Goal: Use online tool/utility: Use online tool/utility

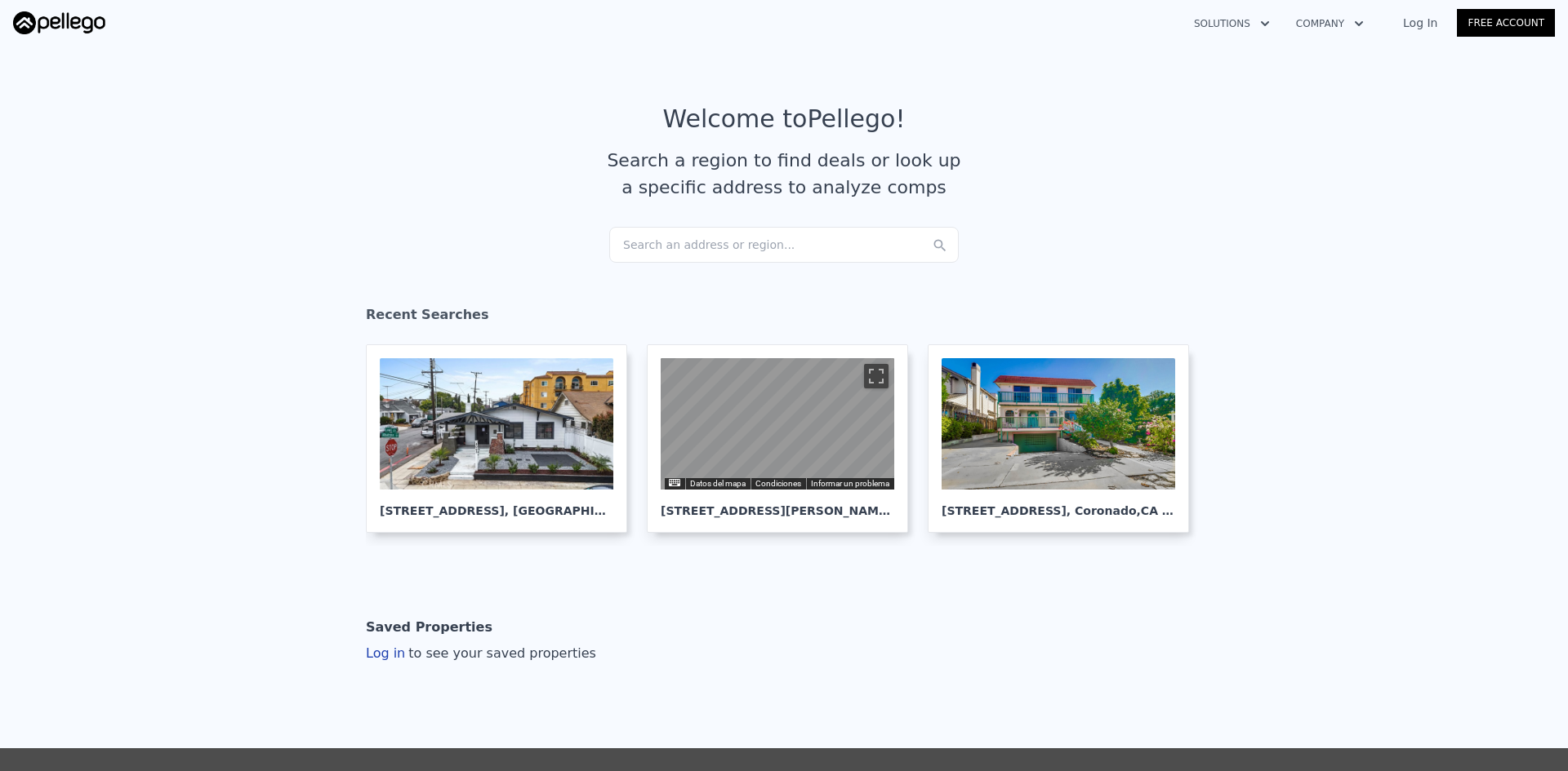
click at [641, 241] on div "Search an address or region..." at bounding box center [784, 245] width 349 height 36
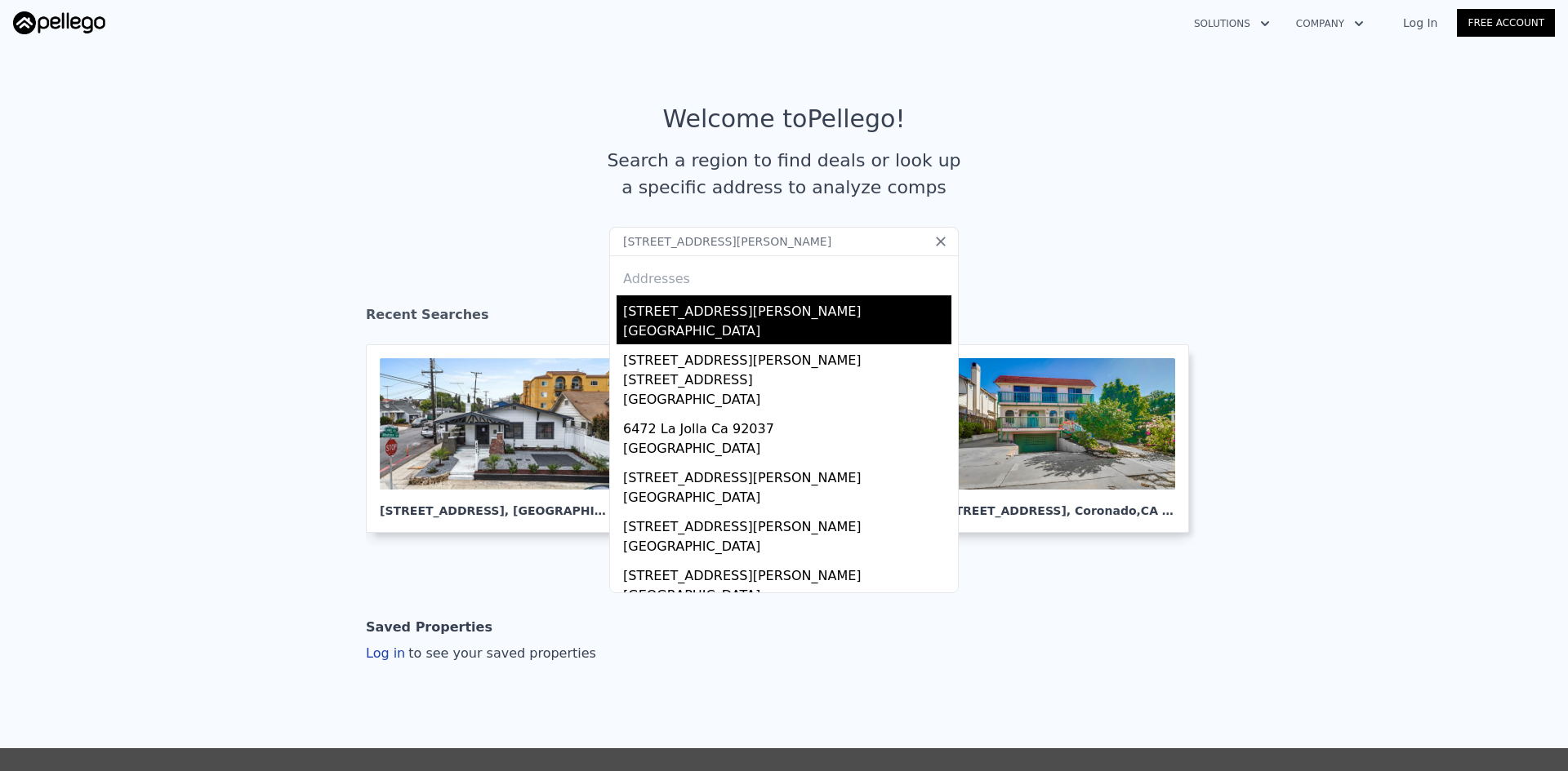
type input "[STREET_ADDRESS][PERSON_NAME]"
click at [770, 316] on div "[STREET_ADDRESS][PERSON_NAME]" at bounding box center [787, 309] width 328 height 26
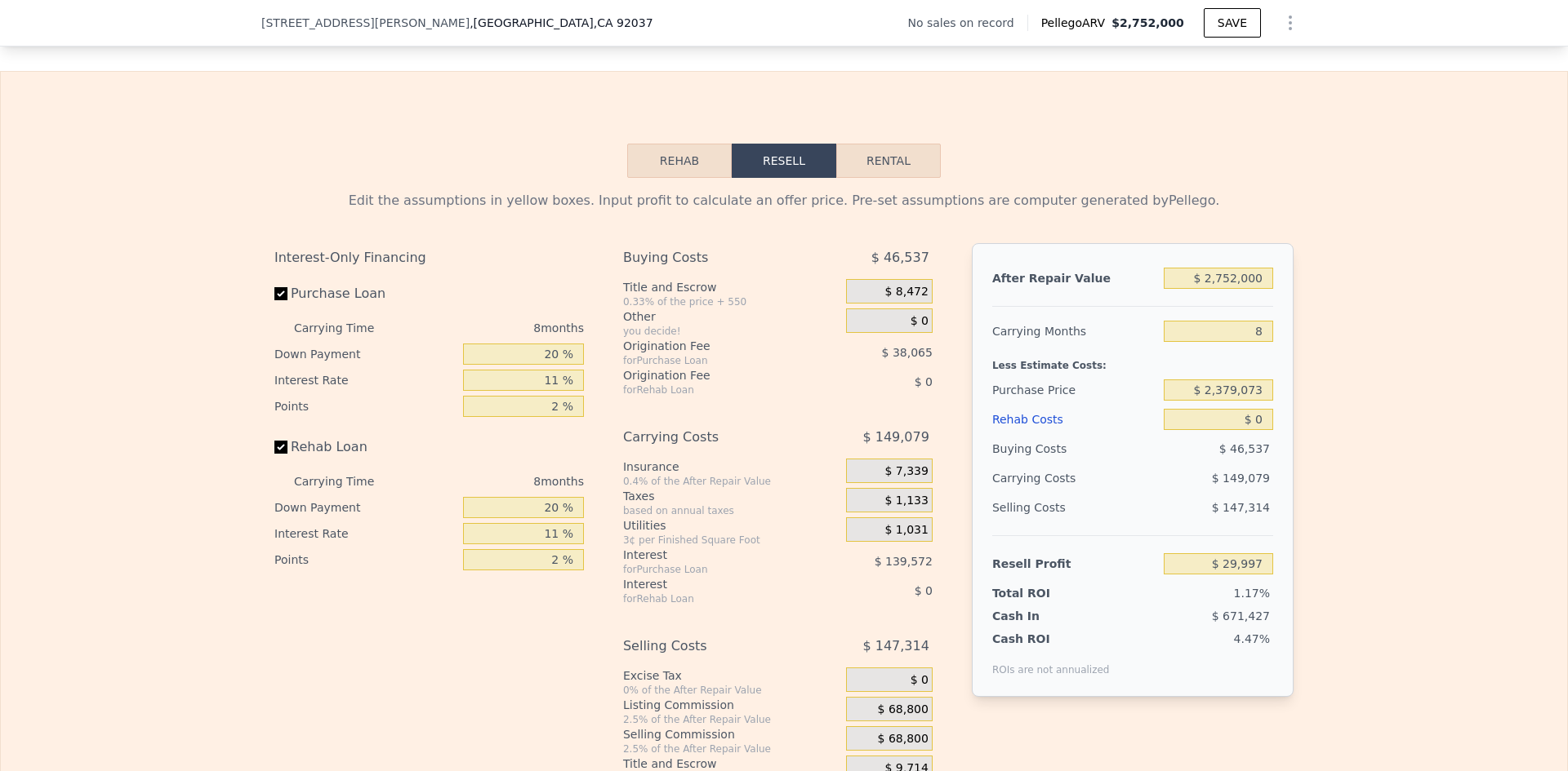
scroll to position [2172, 0]
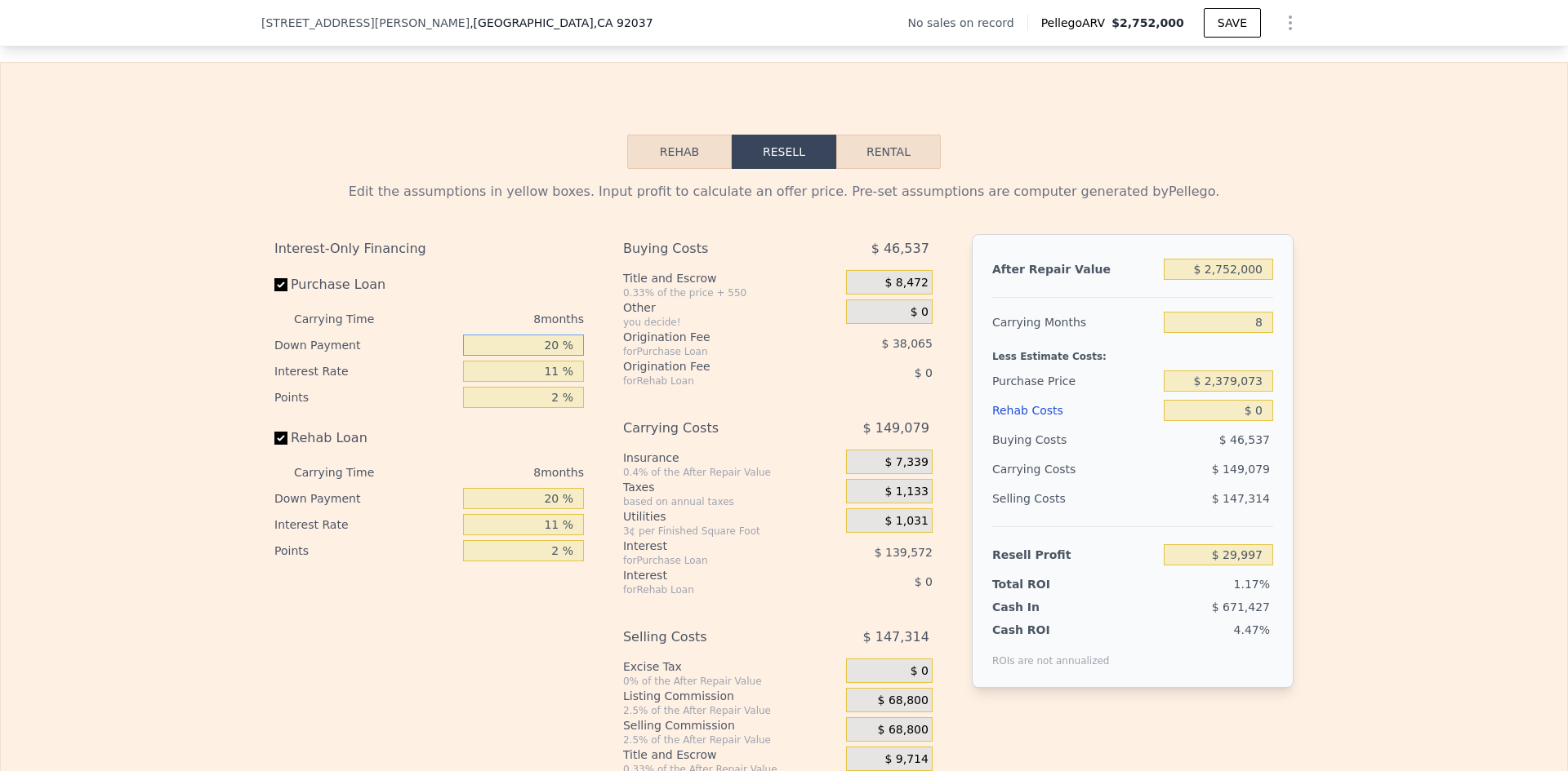
click at [545, 356] on input "20 %" at bounding box center [524, 345] width 121 height 22
type input "2 %"
type input "-$ 9,968"
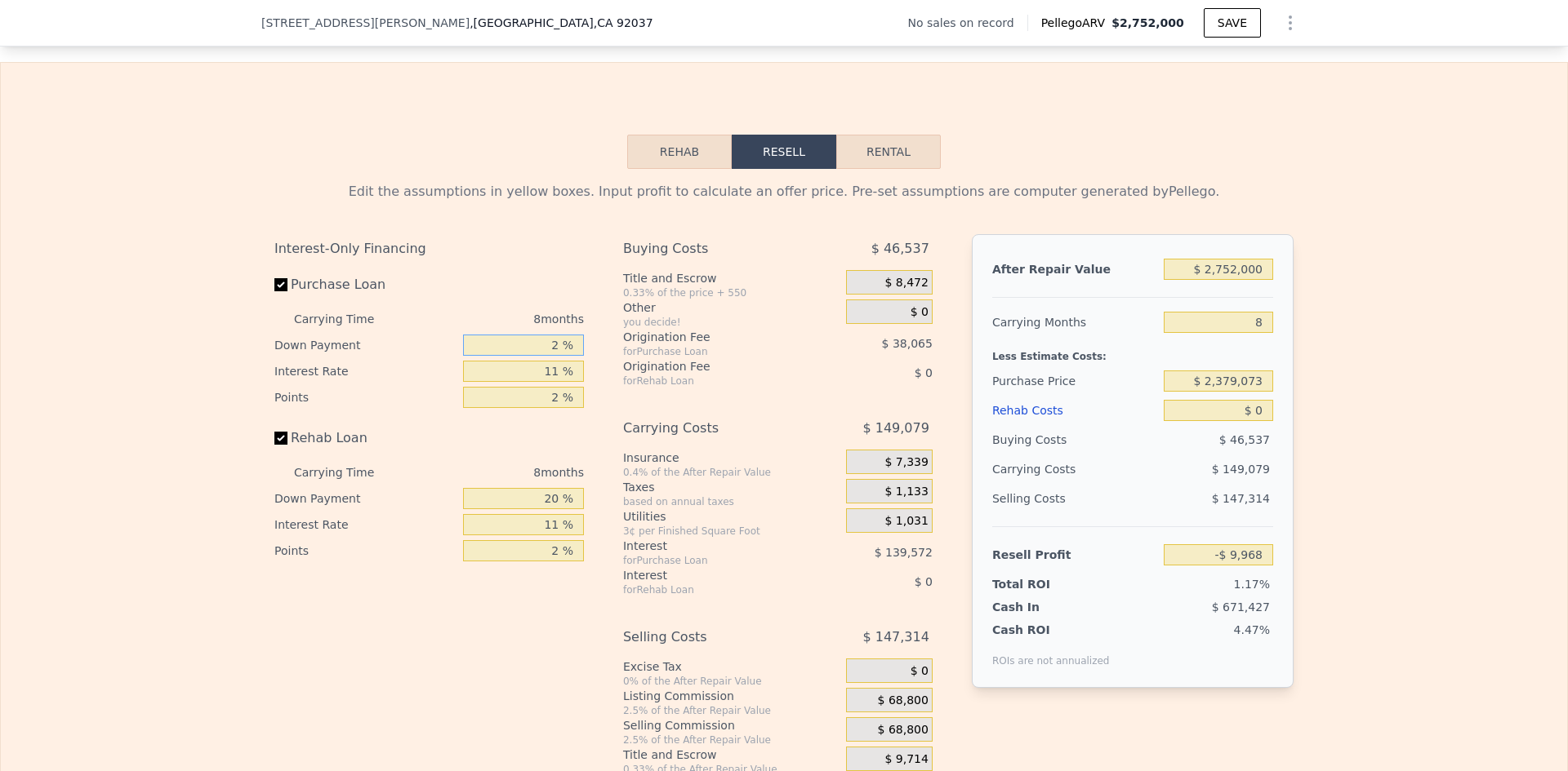
type input "20 %"
type input "$ 29,997"
type input "1 %"
type input "$ 156,885"
type input "10 %"
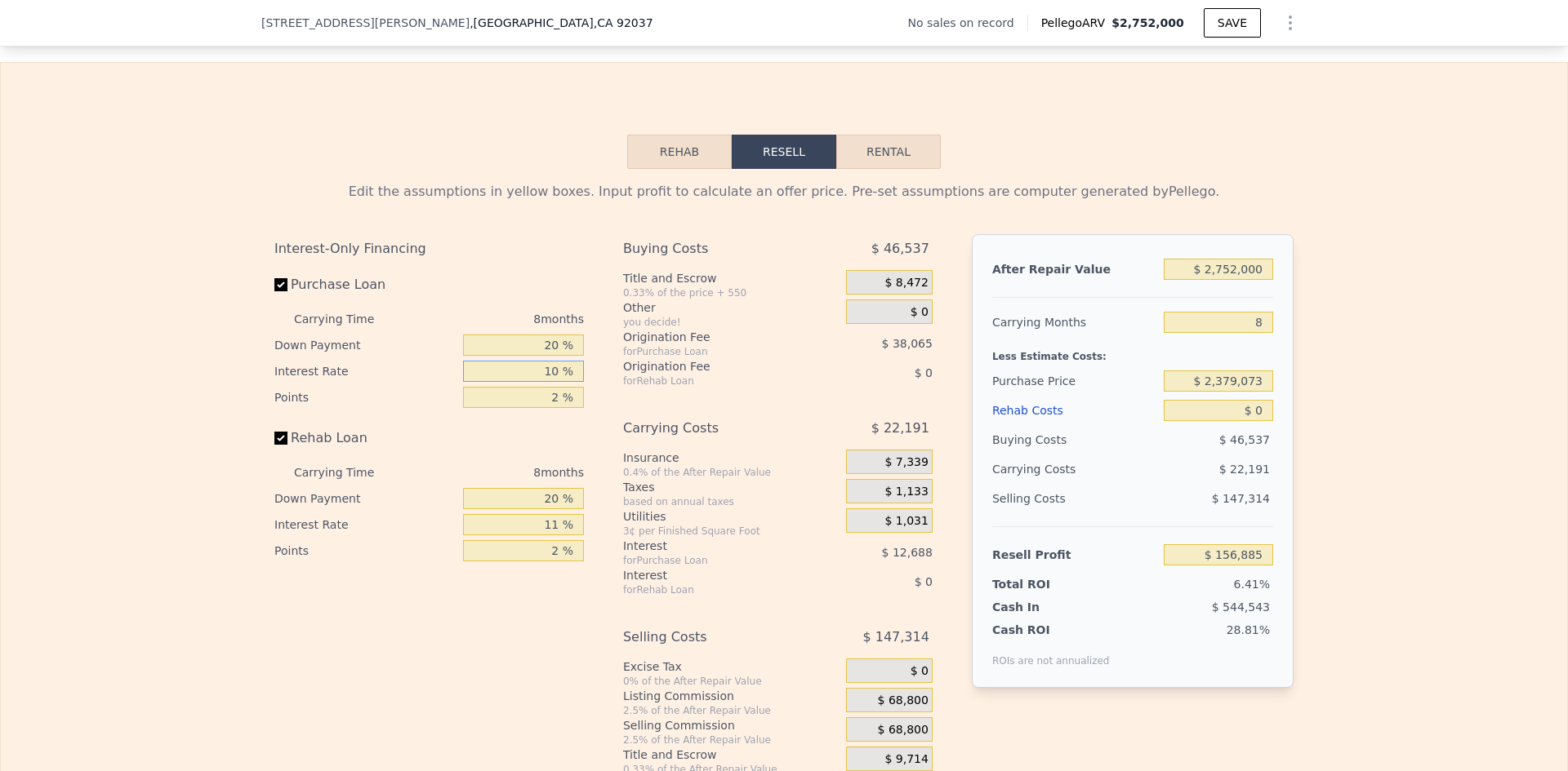
type input "$ 42,693"
type input "10 %"
type input "3 %"
type input "$ 23,660"
type input "3 %"
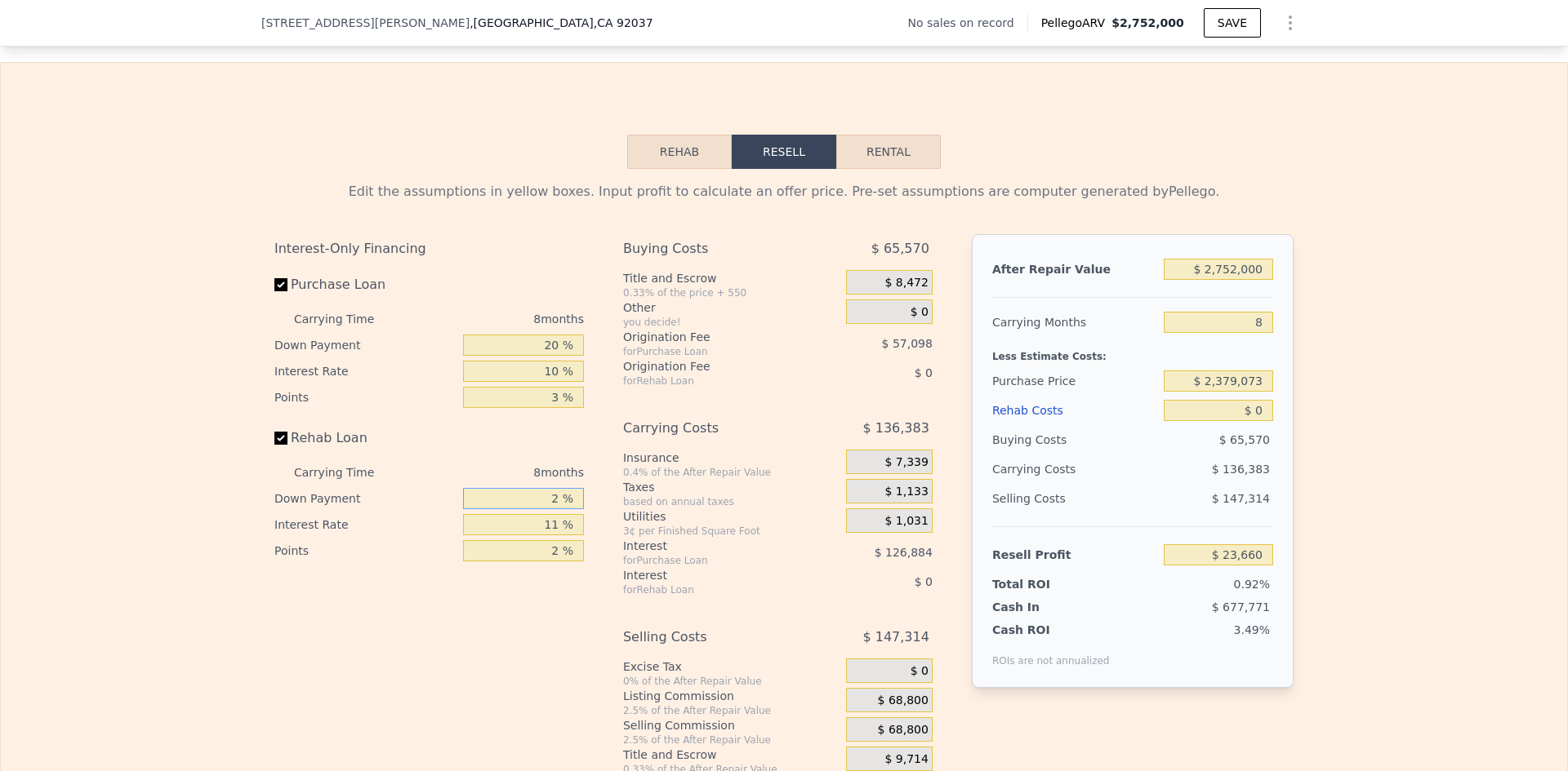
type input "20 %"
type input "10 %"
type input "3 %"
click at [1202, 280] on input "$ 2,752,000" at bounding box center [1219, 269] width 110 height 22
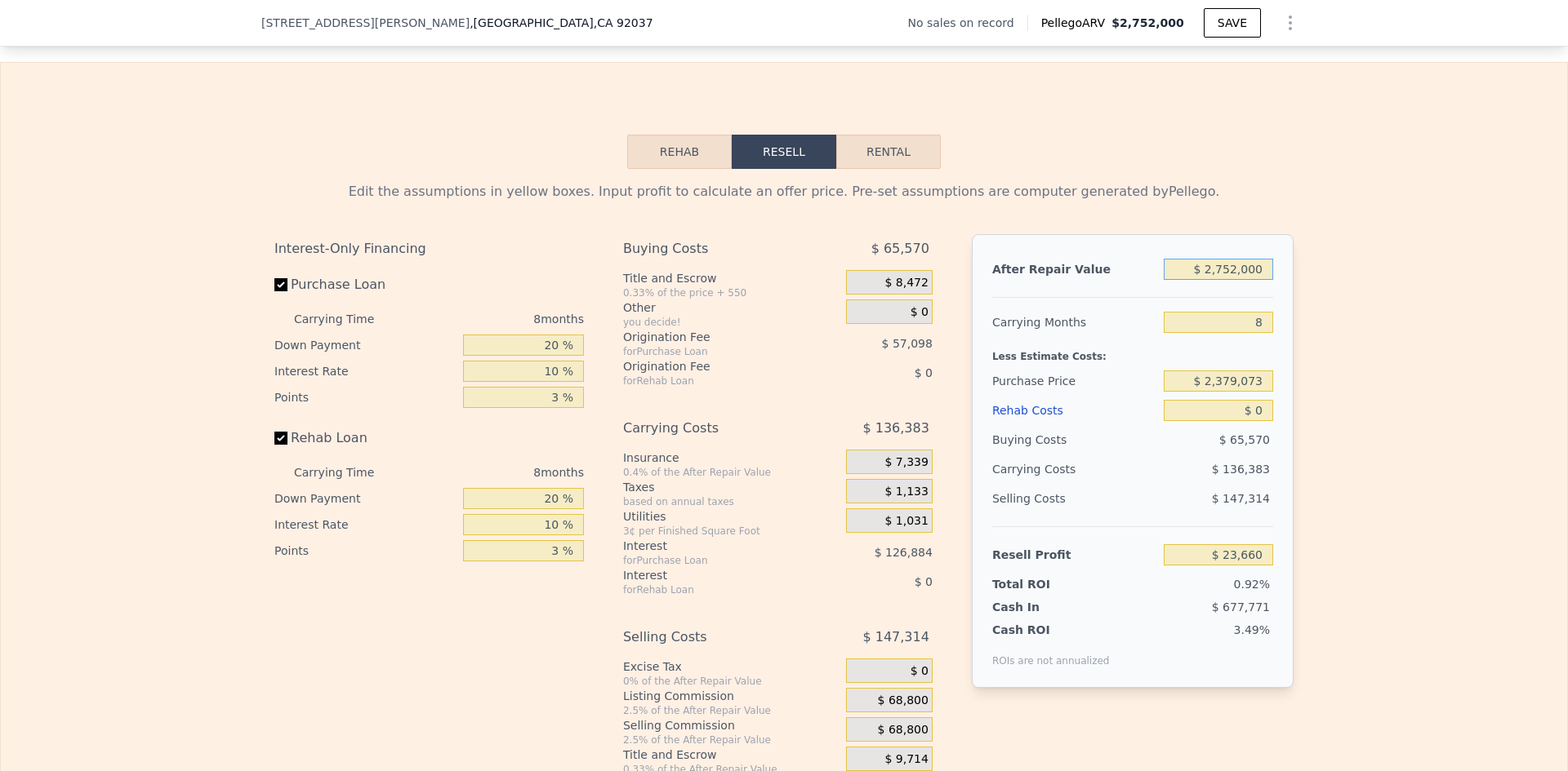
click at [1206, 280] on input "$ 2,752,000" at bounding box center [1219, 269] width 110 height 22
click at [1249, 280] on input "$ 2,752,000" at bounding box center [1219, 269] width 110 height 22
type input "$ 4"
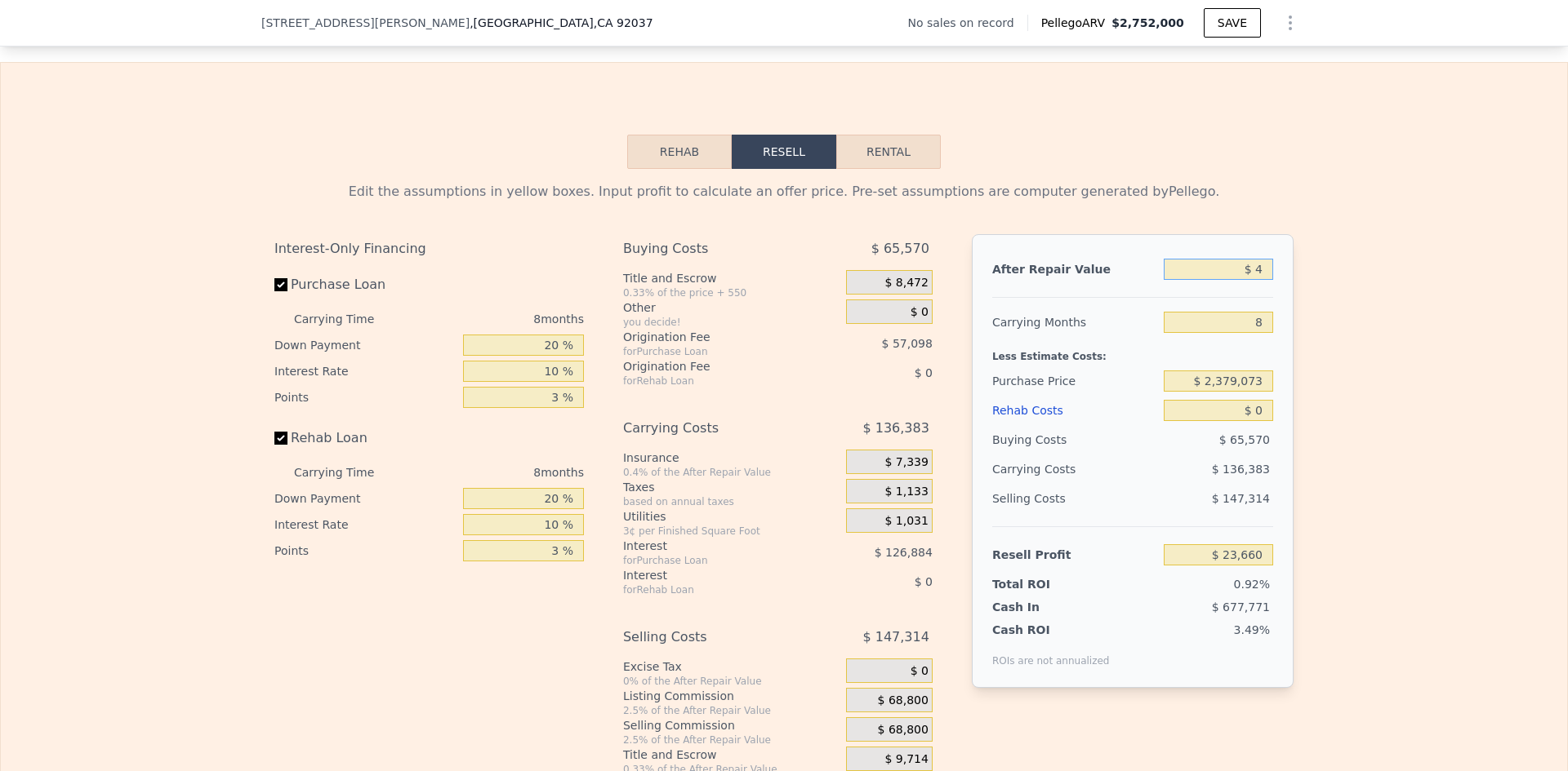
type input "-$ 2,574,233"
type input "$ 45"
type input "-$ 2,574,194"
type input "$ 450"
type input "-$ 2,573,811"
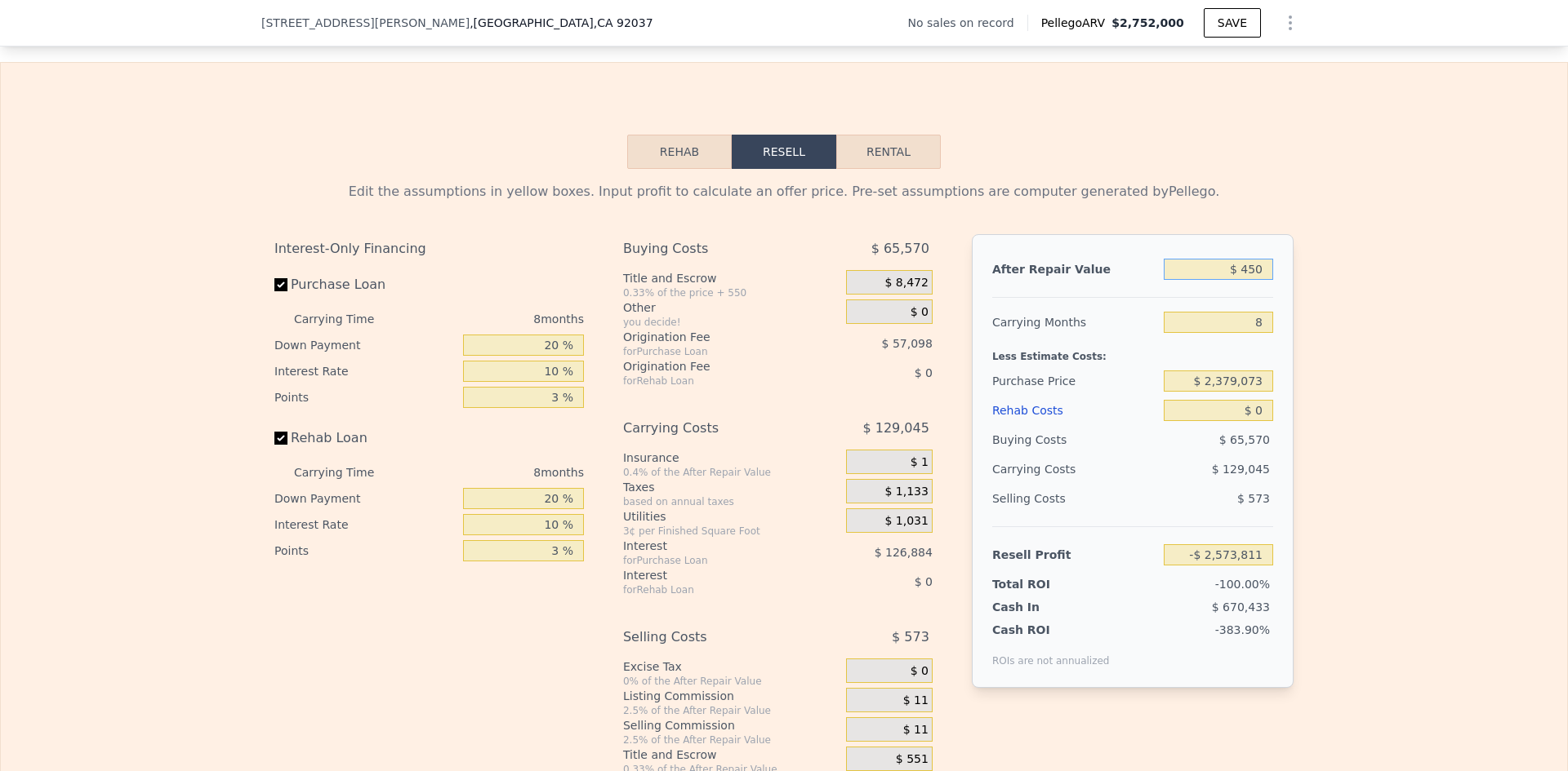
type input "$ 4,500"
type input "-$ 2,569,990"
type input "$ 45,000"
type input "-$ 2,531,757"
type input "$ 450,000"
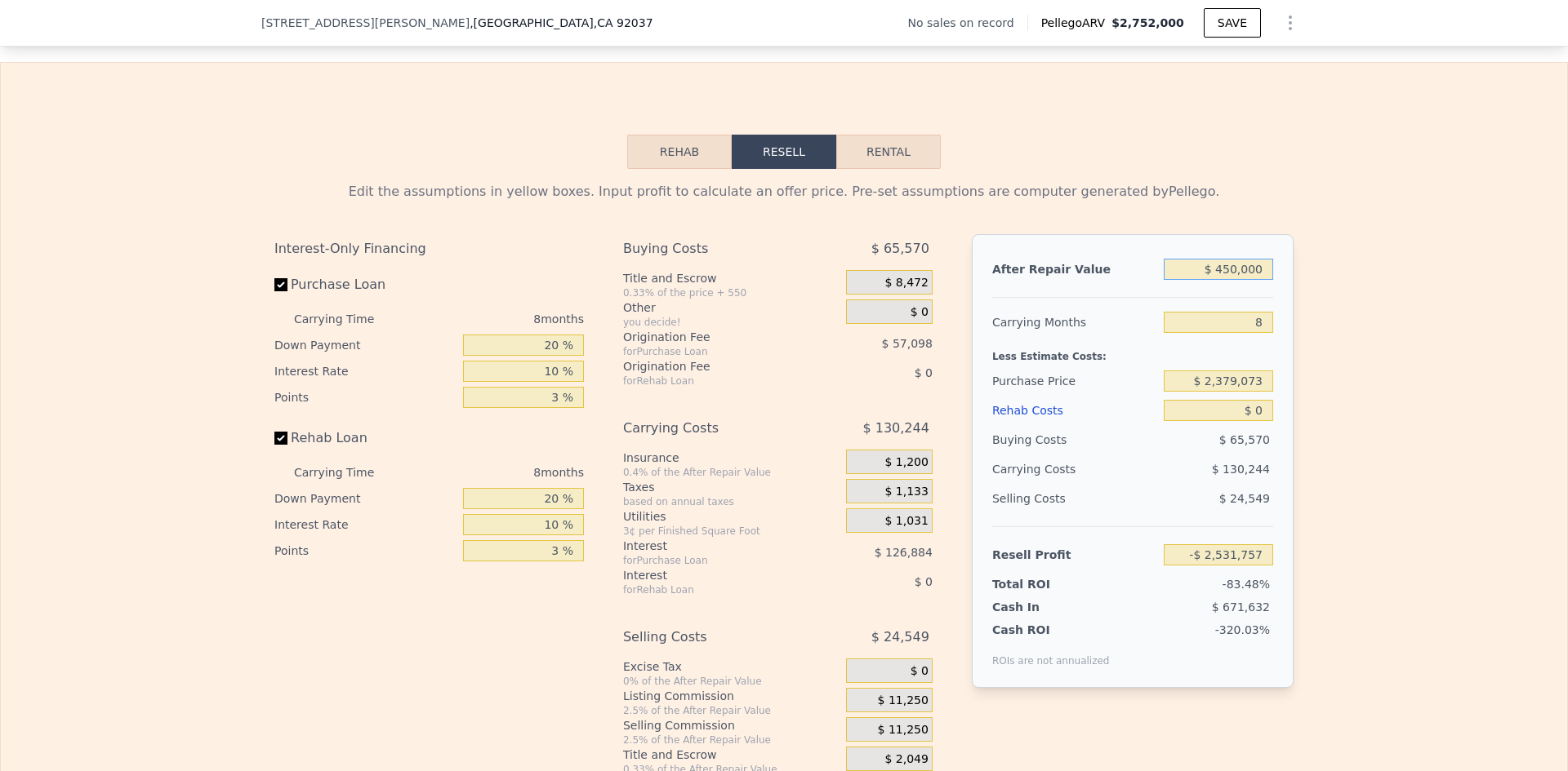
type input "-$ 2,149,436"
type input "$ 4,500,000"
type input "$ 1,673,778"
type input "$ 4,500,000"
click at [1256, 333] on input "8" at bounding box center [1219, 323] width 110 height 22
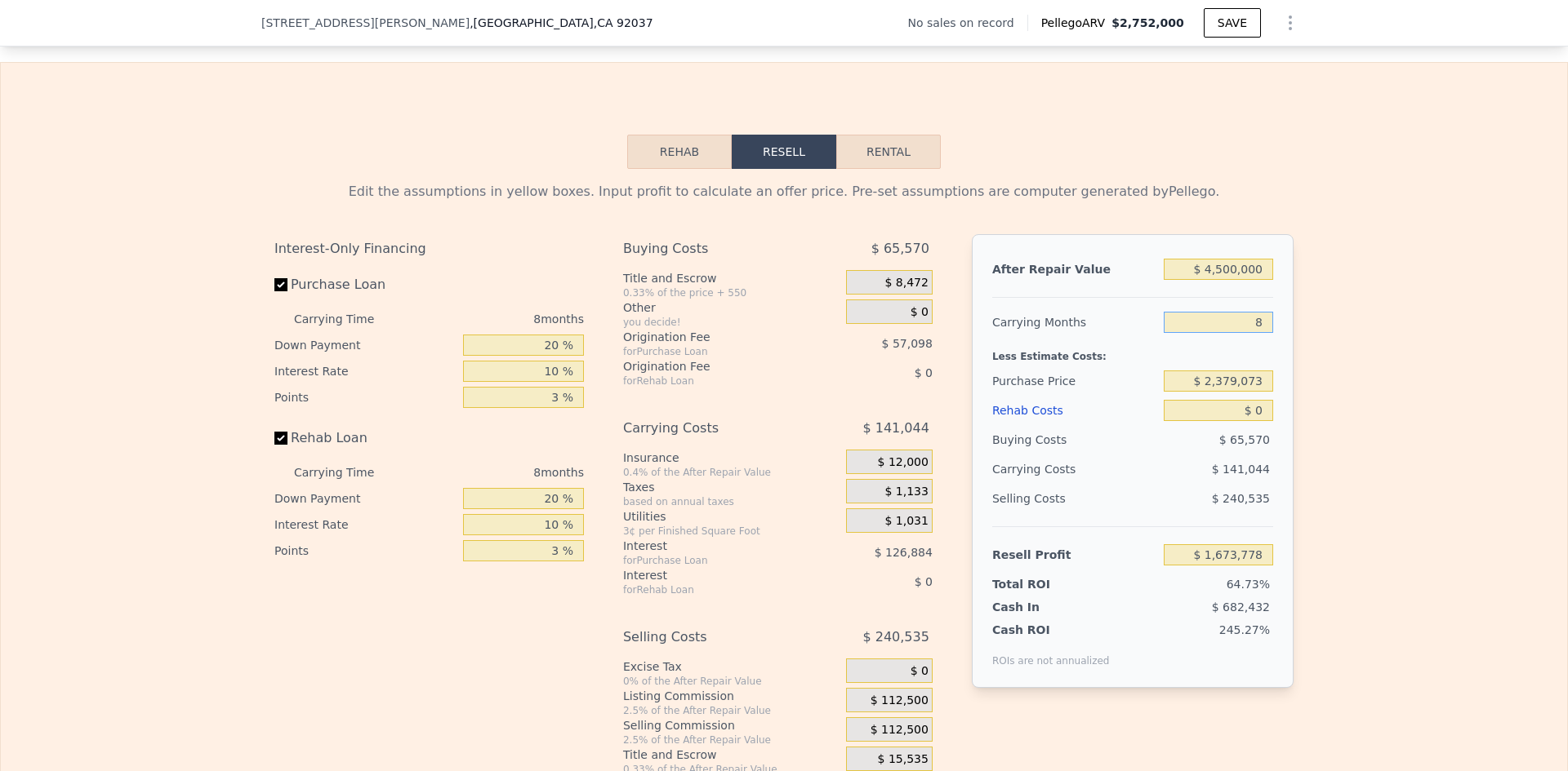
click at [1256, 333] on input "8" at bounding box center [1219, 323] width 110 height 22
type input "1"
type input "$ 1,797,191"
type input "18"
type input "$ 1,497,473"
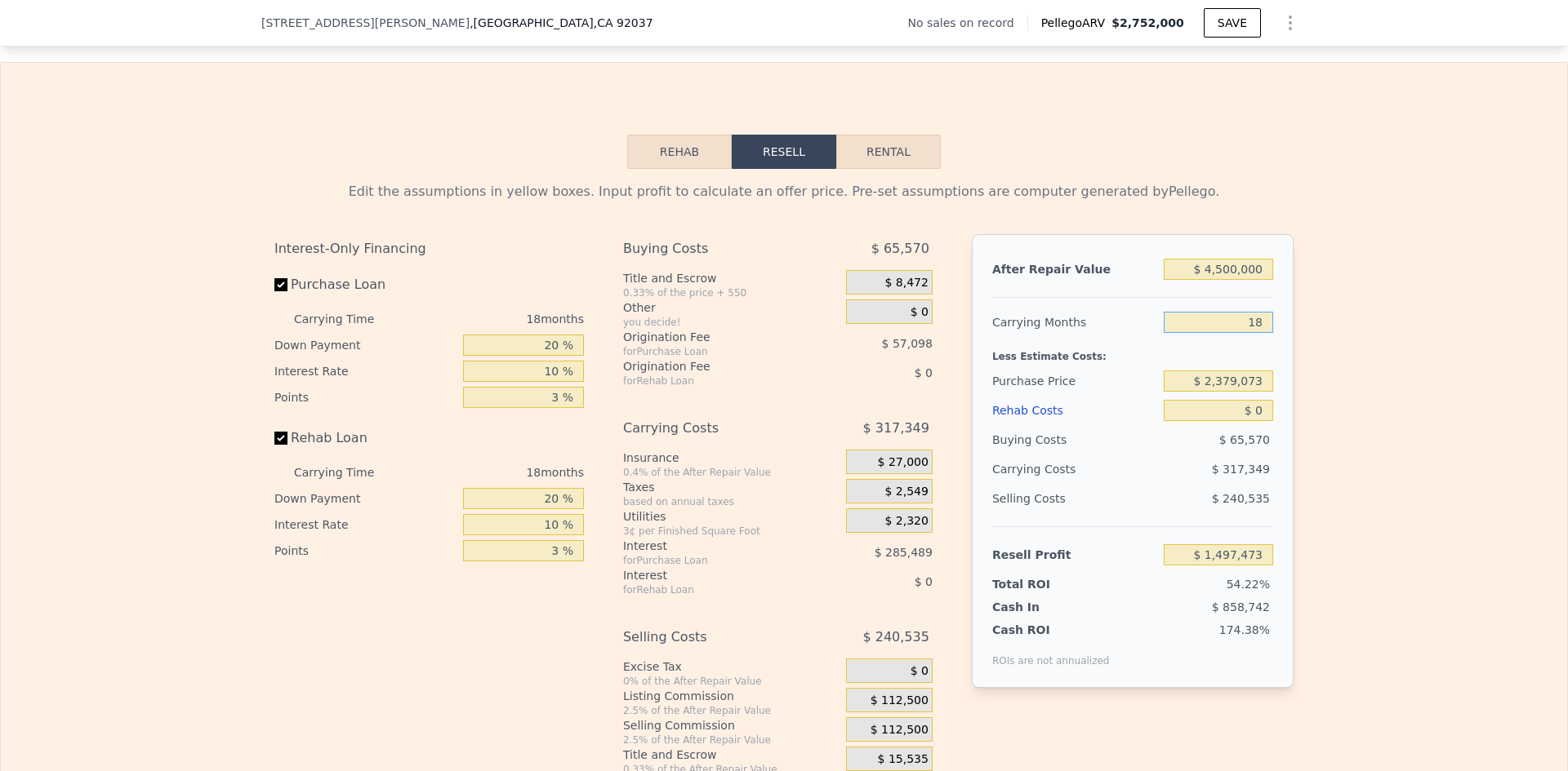
type input "1"
type input "$ 1,797,191"
type input "16"
type input "$ 1,532,735"
type input "16"
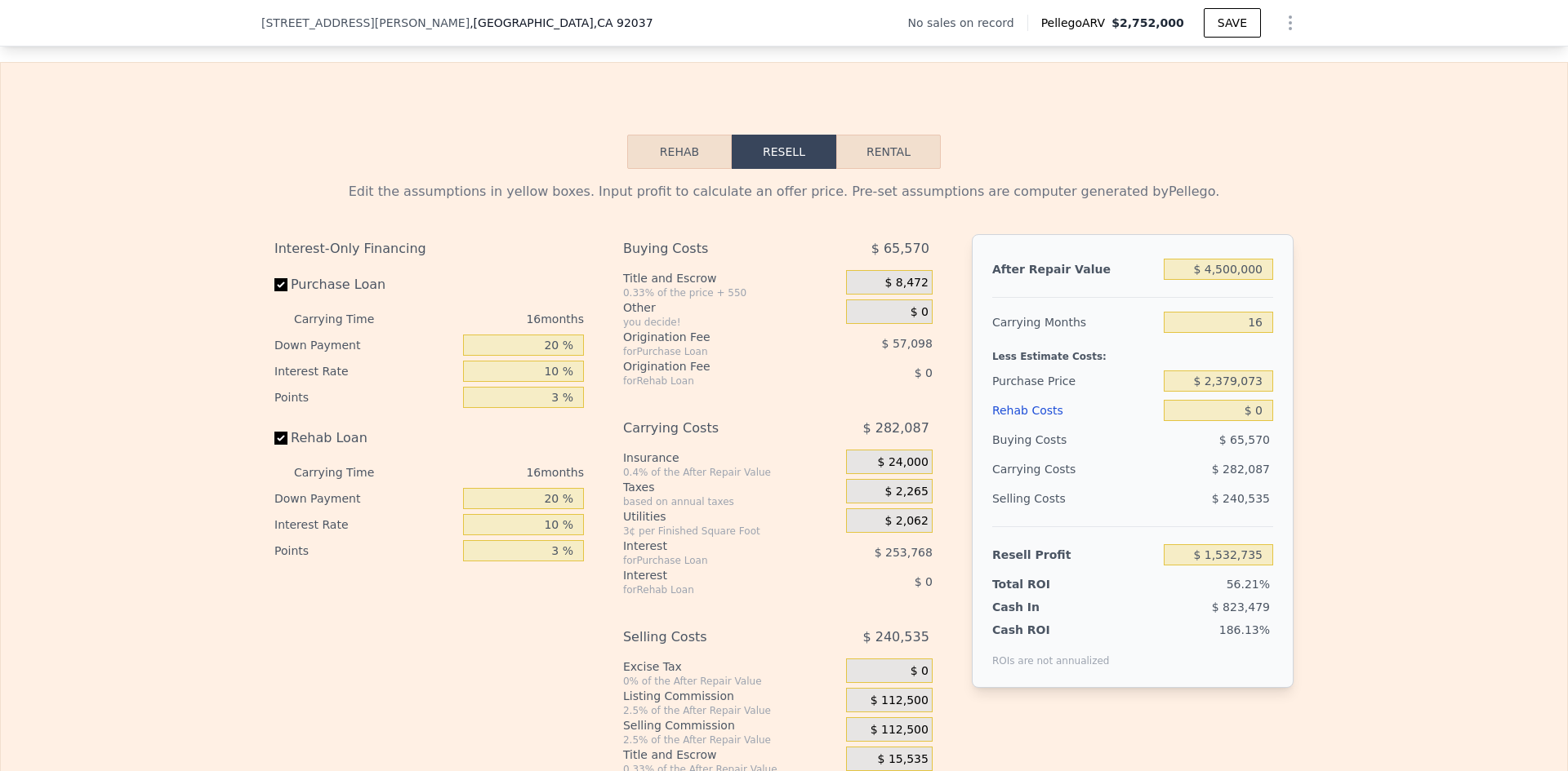
click at [1244, 367] on div "Less Estimate Costs:" at bounding box center [1133, 352] width 281 height 29
click at [1216, 392] on input "$ 2,379,073" at bounding box center [1219, 381] width 110 height 22
type input "$ 1,900,000"
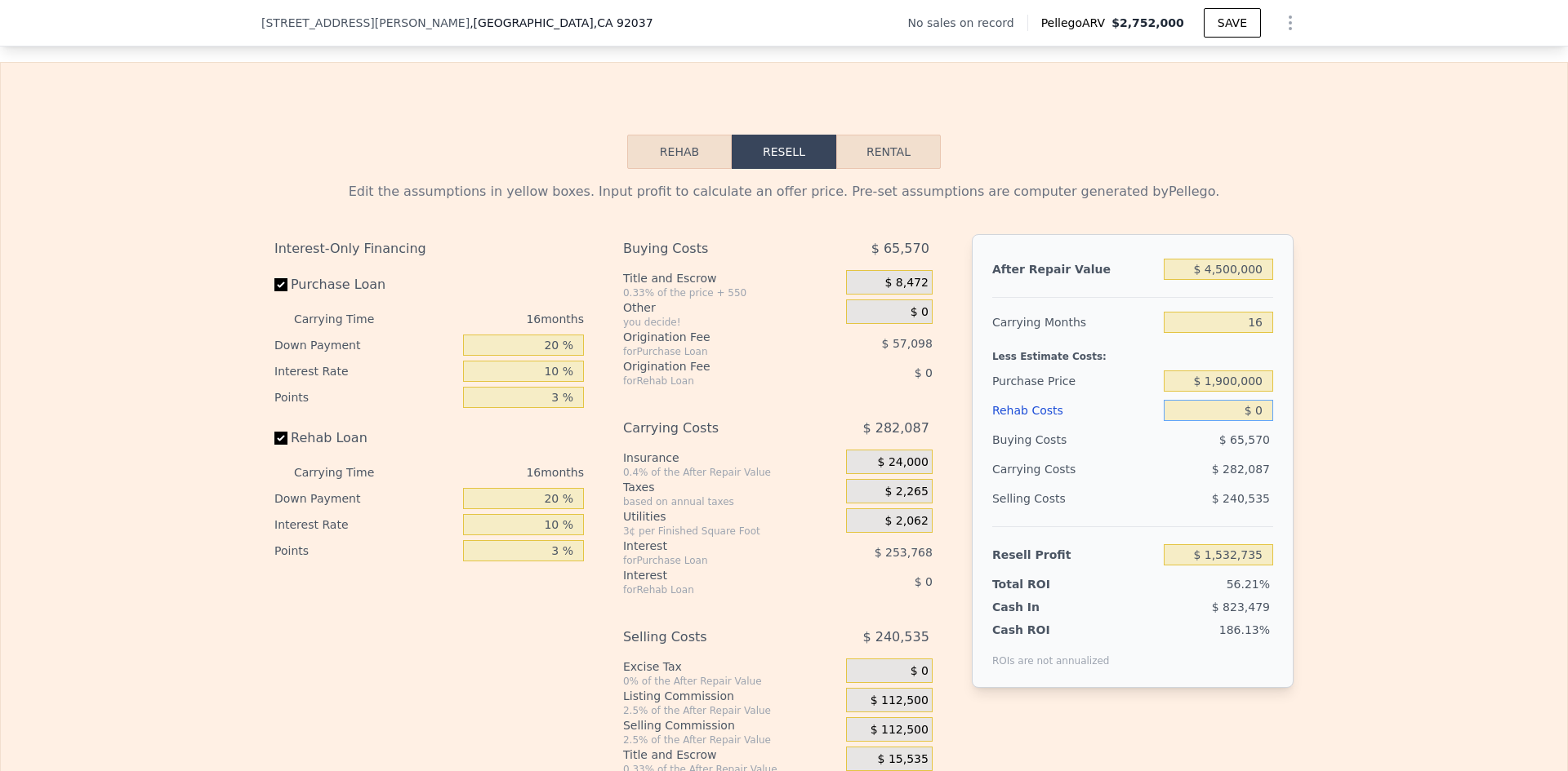
type input "$ 2,075,989"
click at [1260, 421] on input "$ 0" at bounding box center [1219, 411] width 110 height 22
type input "$ 1"
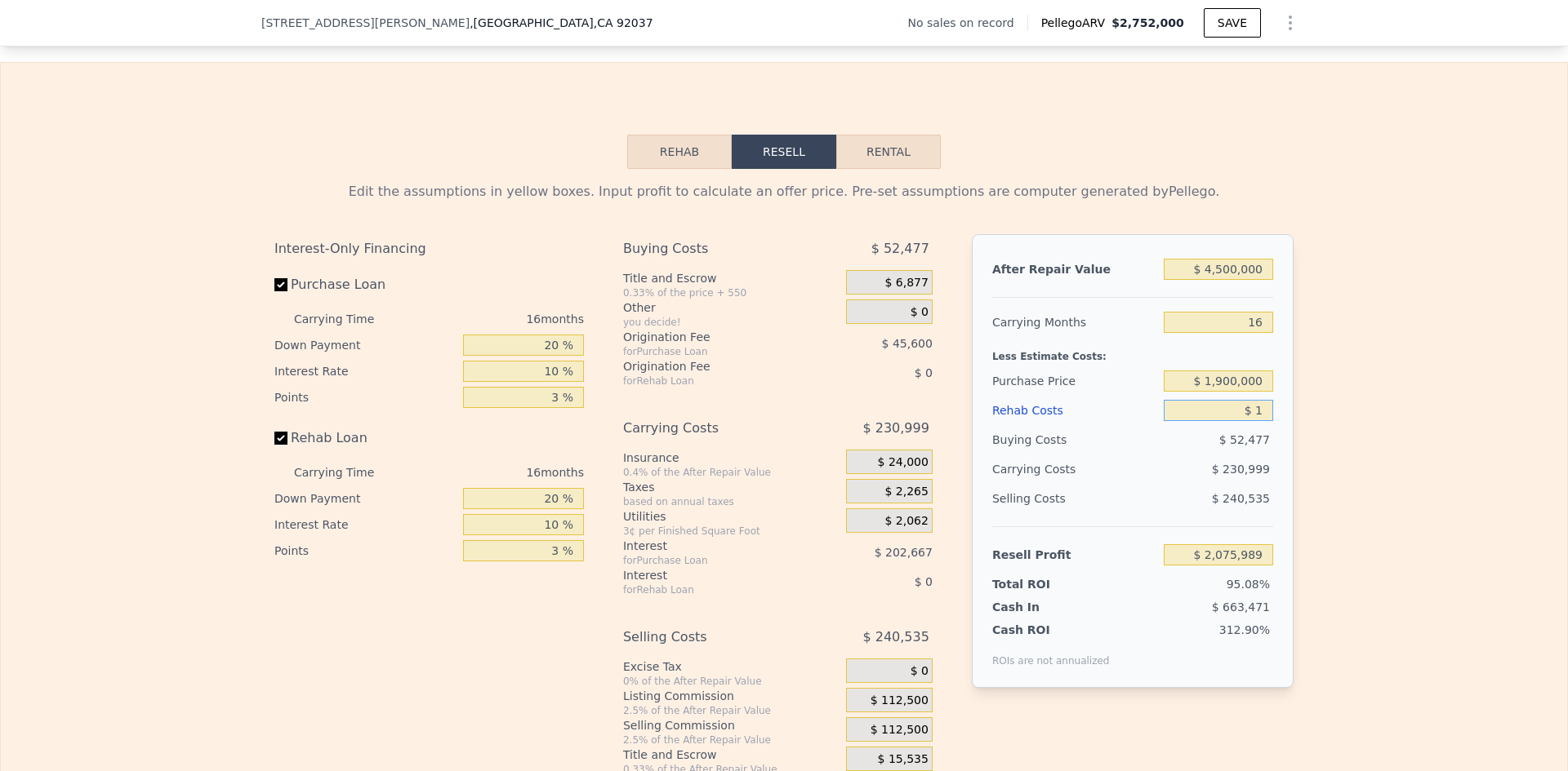
type input "$ 2,075,988"
type input "$ 10"
type input "$ 2,075,979"
type input "$ 100"
type input "$ 2,075,871"
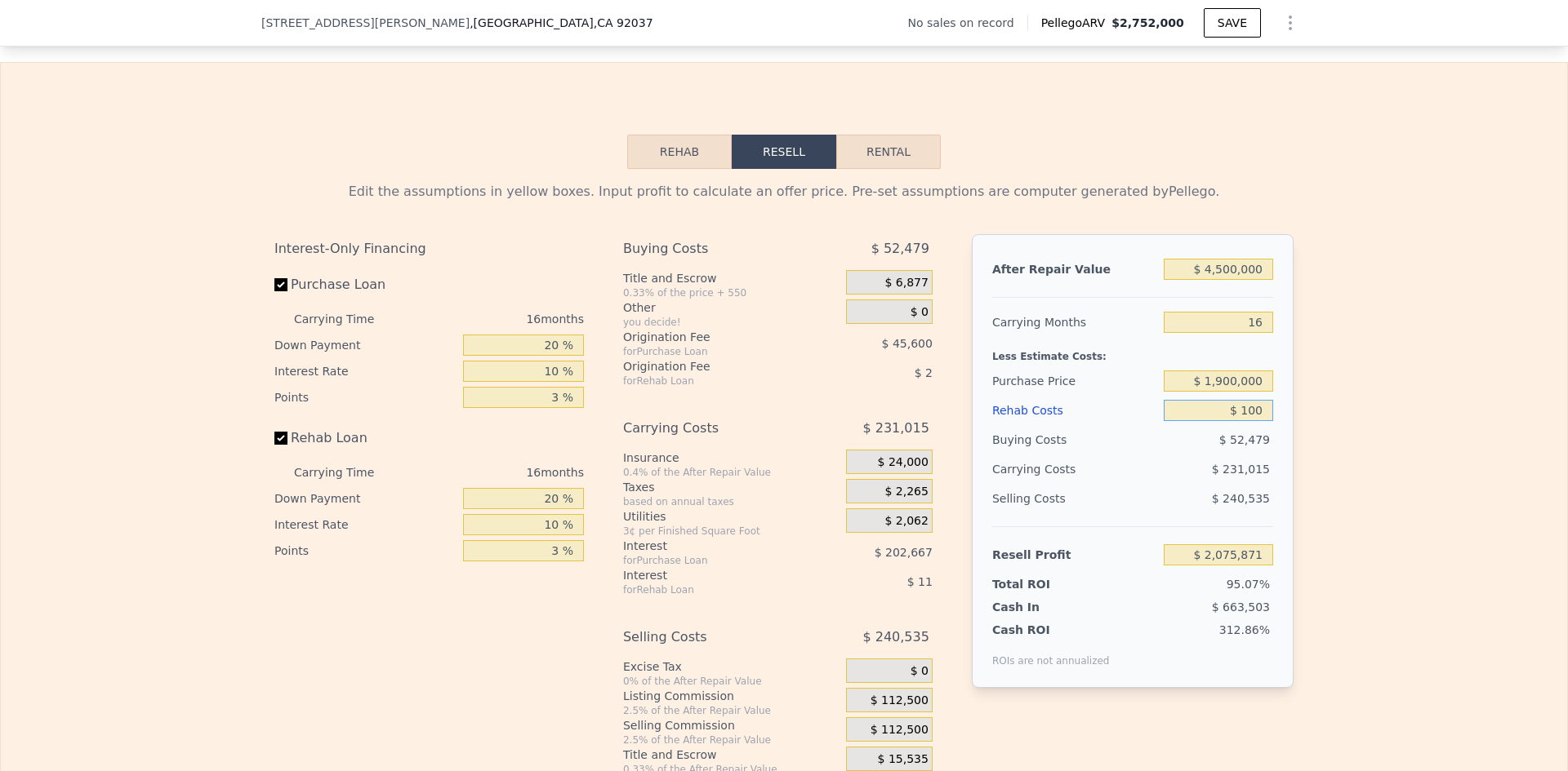
type input "$ 1,000"
type input "$ 2,074,853"
type input "$ 10,000"
type input "$ 2,064,677"
type input "$ 100,000"
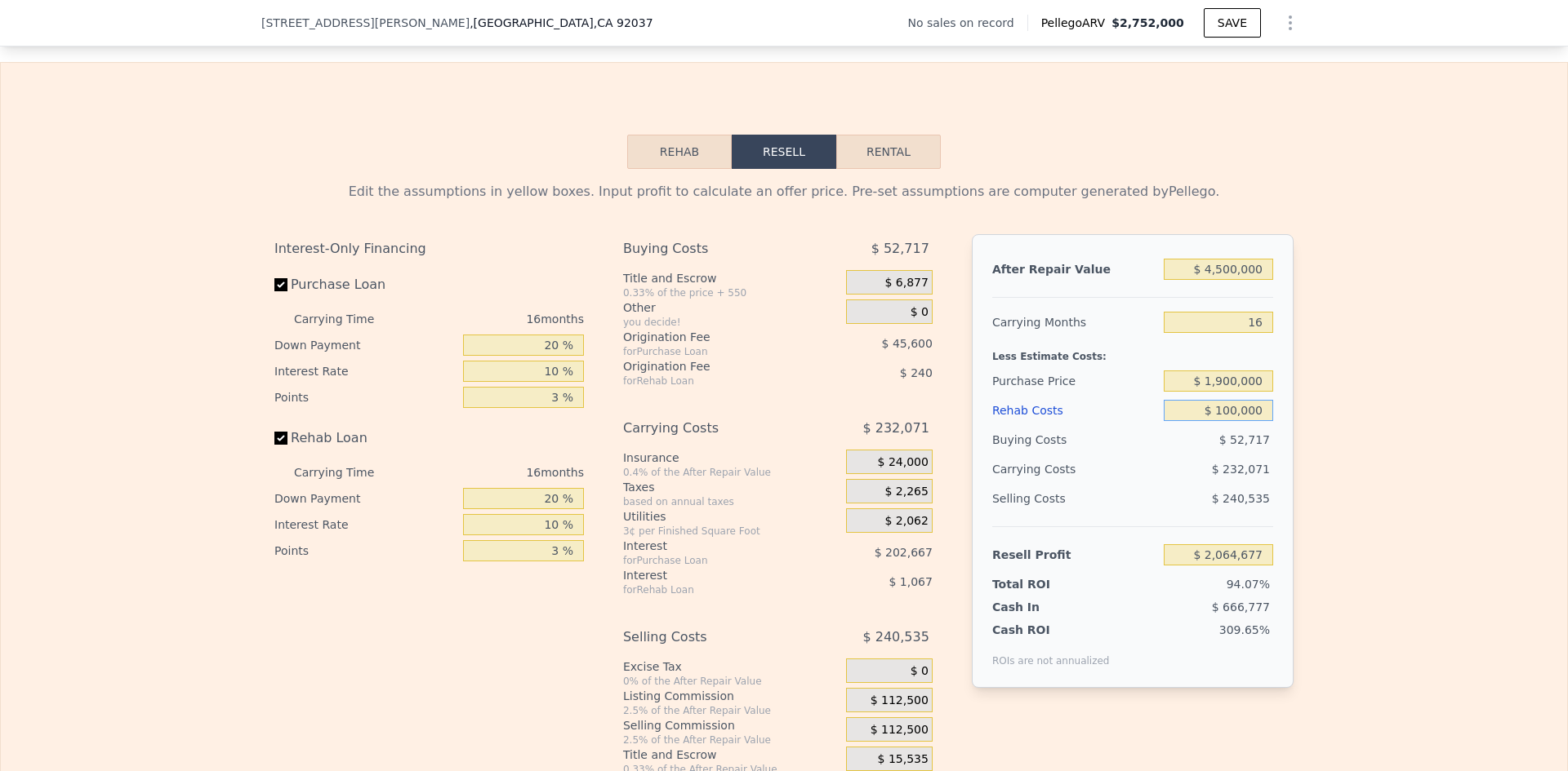
type input "$ 1,962,917"
type input "$ 1,000,000"
type input "$ 945,317"
type input "$ 1,000,000"
click at [1175, 484] on div "$ 337,671" at bounding box center [1187, 469] width 173 height 29
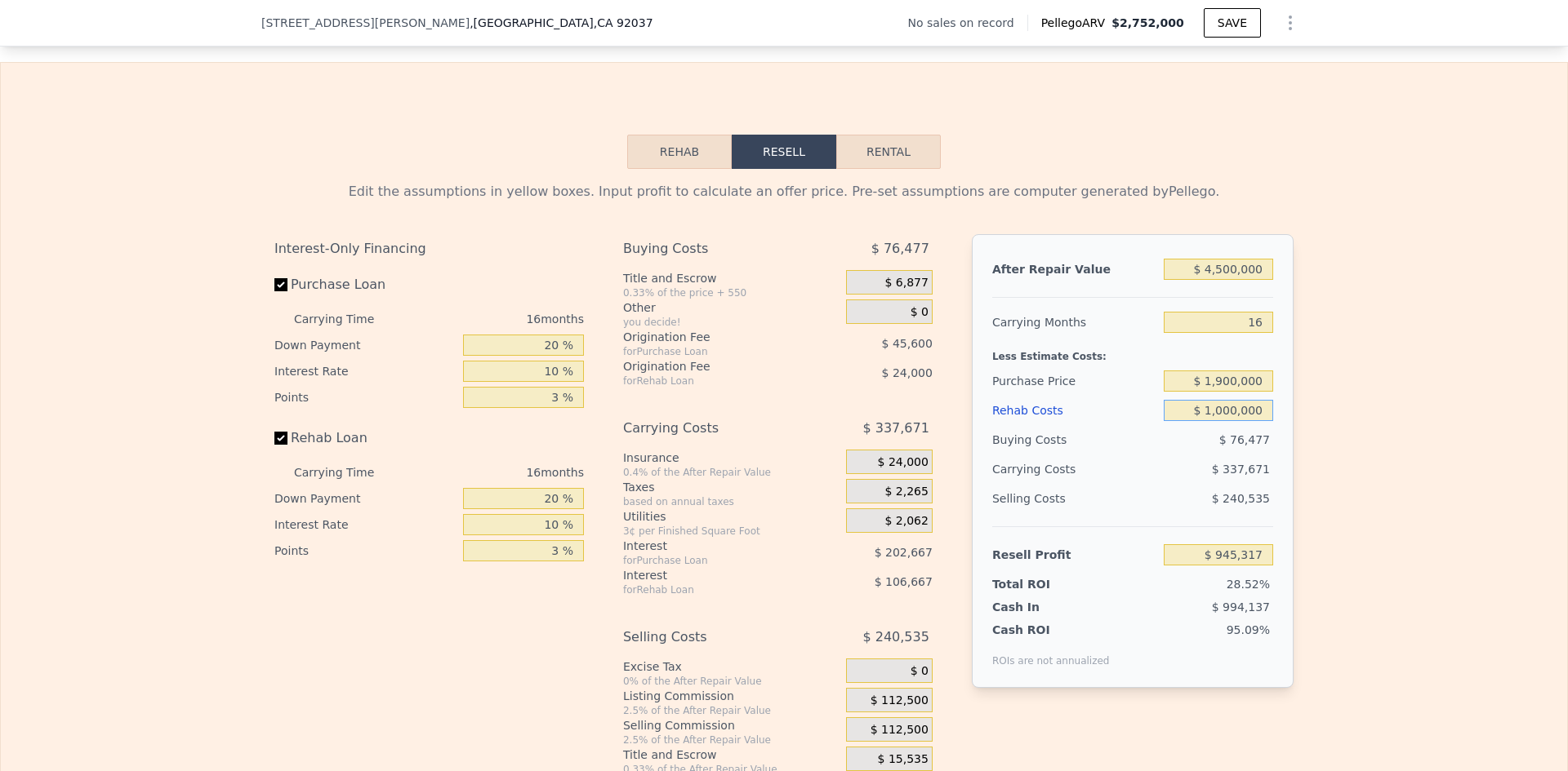
click at [1260, 421] on input "$ 1,000,000" at bounding box center [1219, 411] width 110 height 22
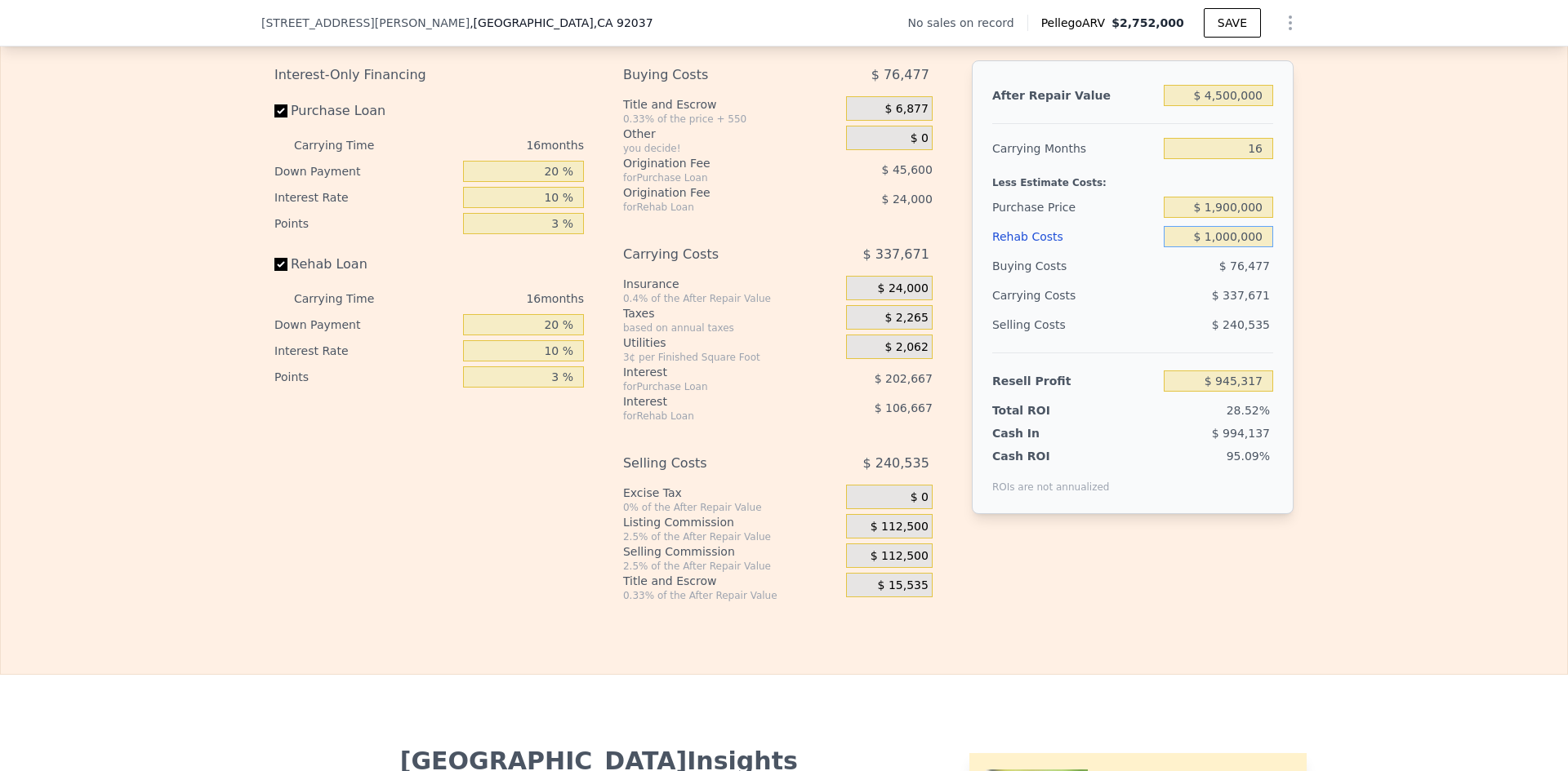
scroll to position [2388, 0]
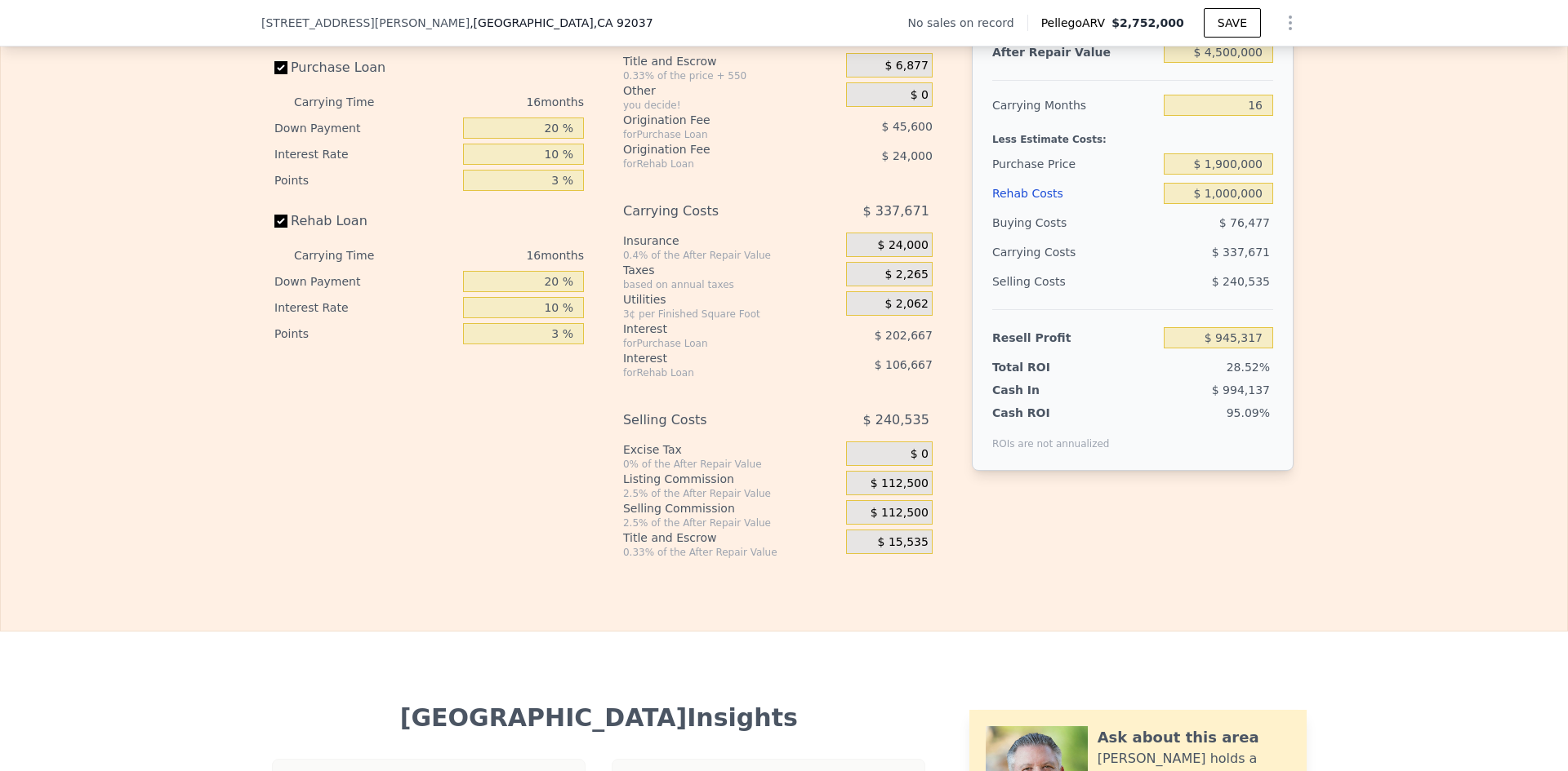
click at [861, 495] on div "$ 112,500" at bounding box center [890, 483] width 86 height 24
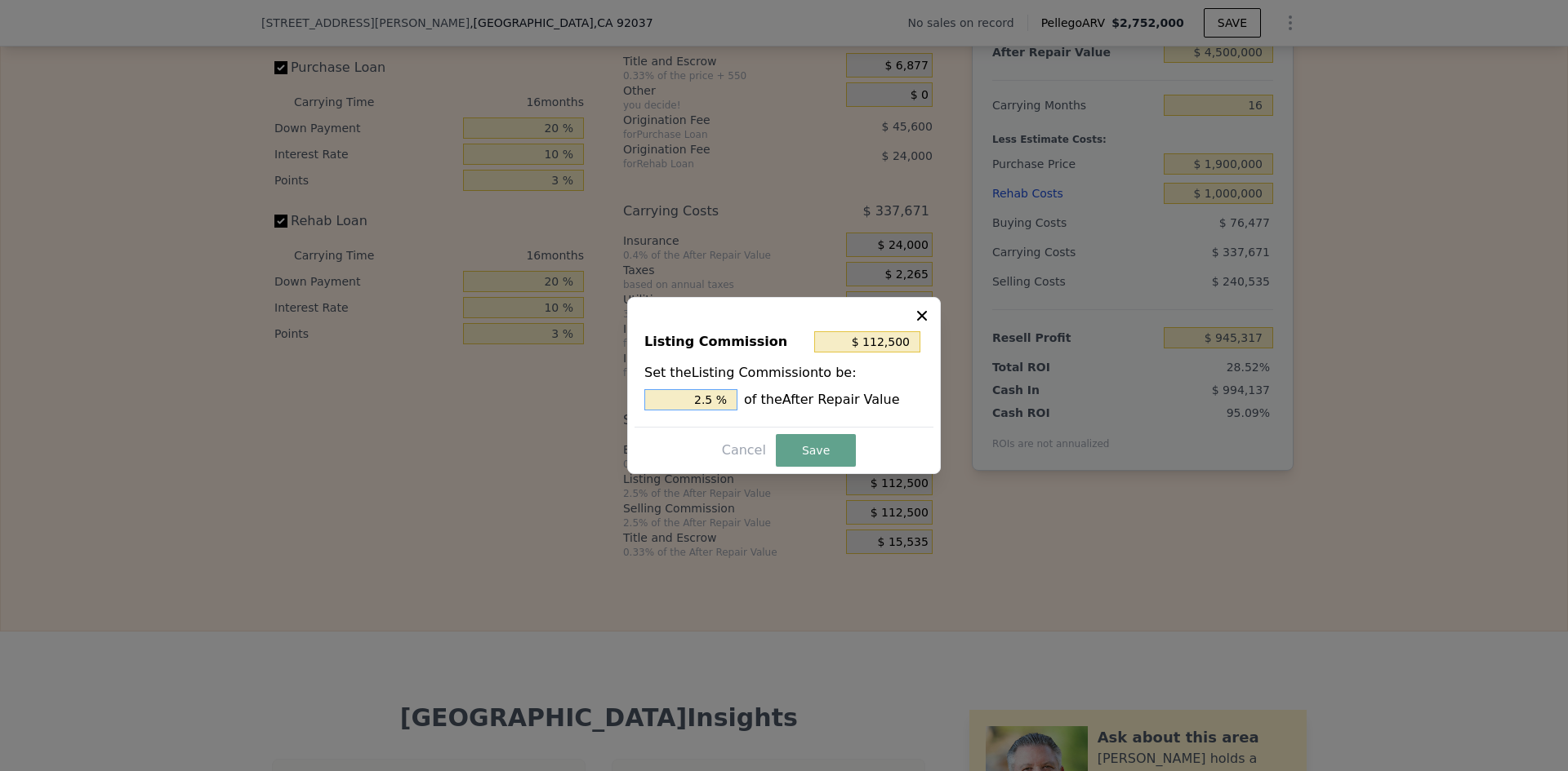
click at [711, 396] on input "2.5 %" at bounding box center [691, 399] width 93 height 22
type input "$ 90,000"
type input "2 %"
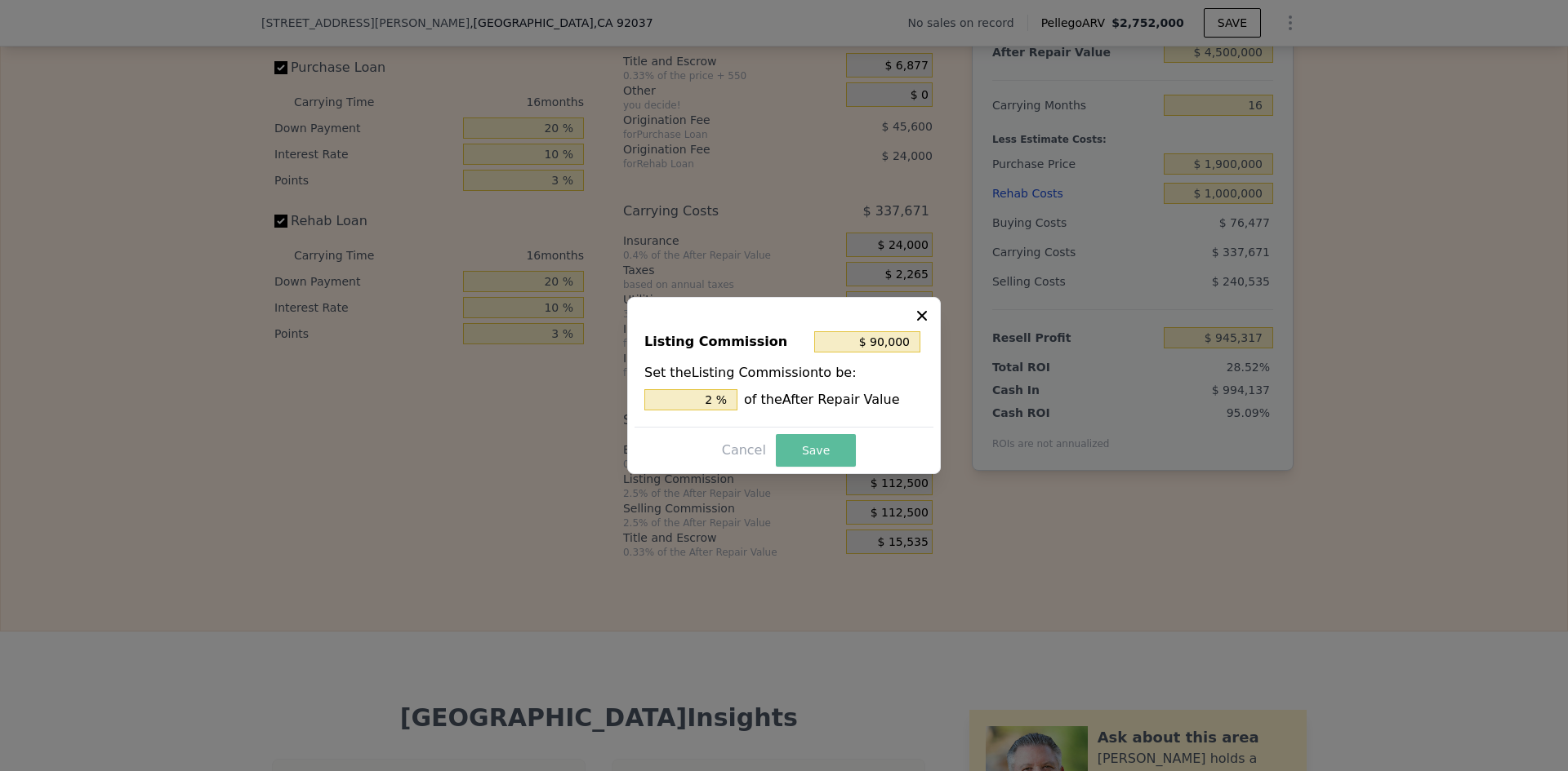
click at [841, 458] on button "Save" at bounding box center [815, 451] width 80 height 33
type input "$ 967,817"
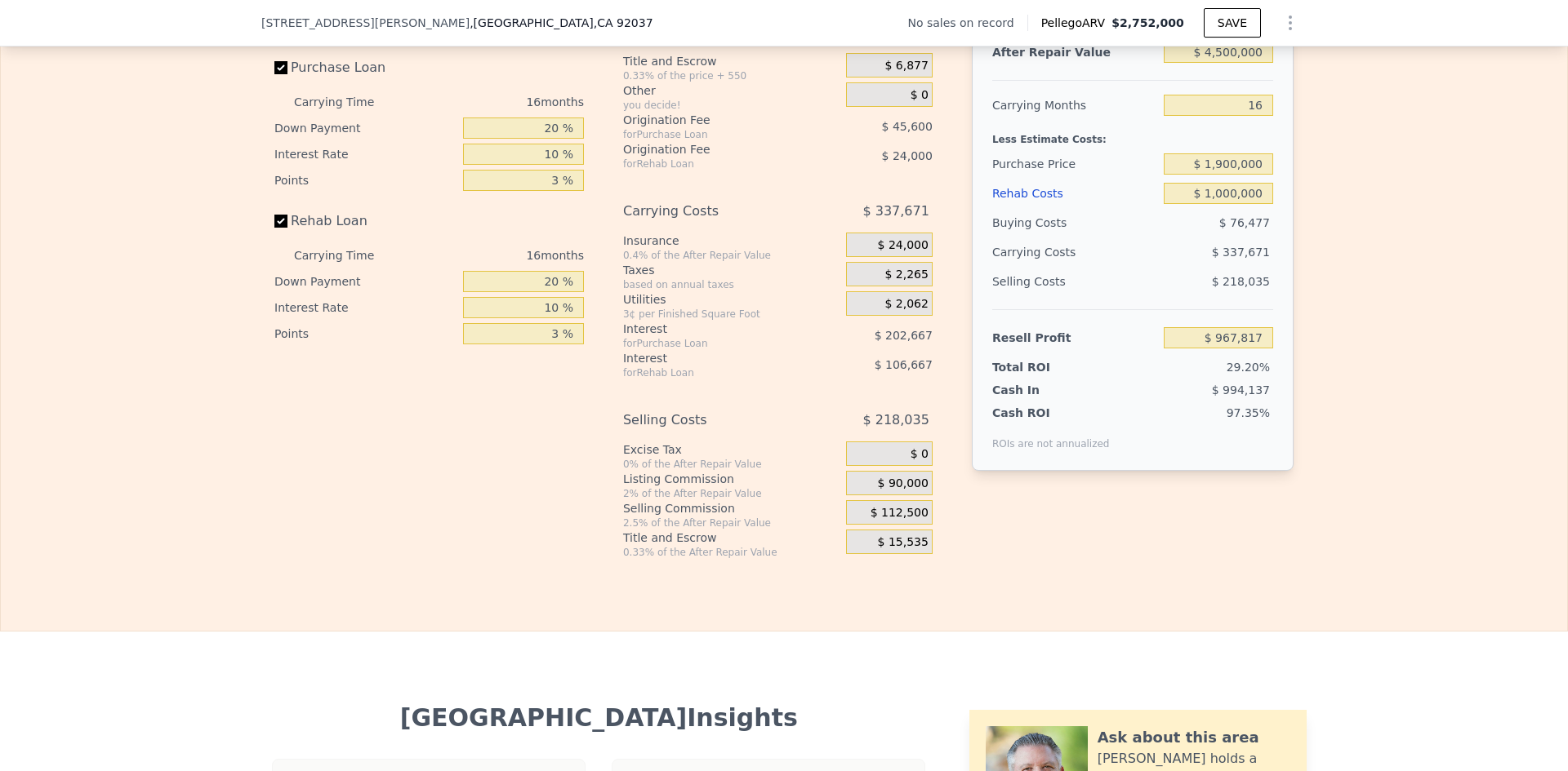
click at [877, 521] on span "$ 112,500" at bounding box center [899, 513] width 58 height 15
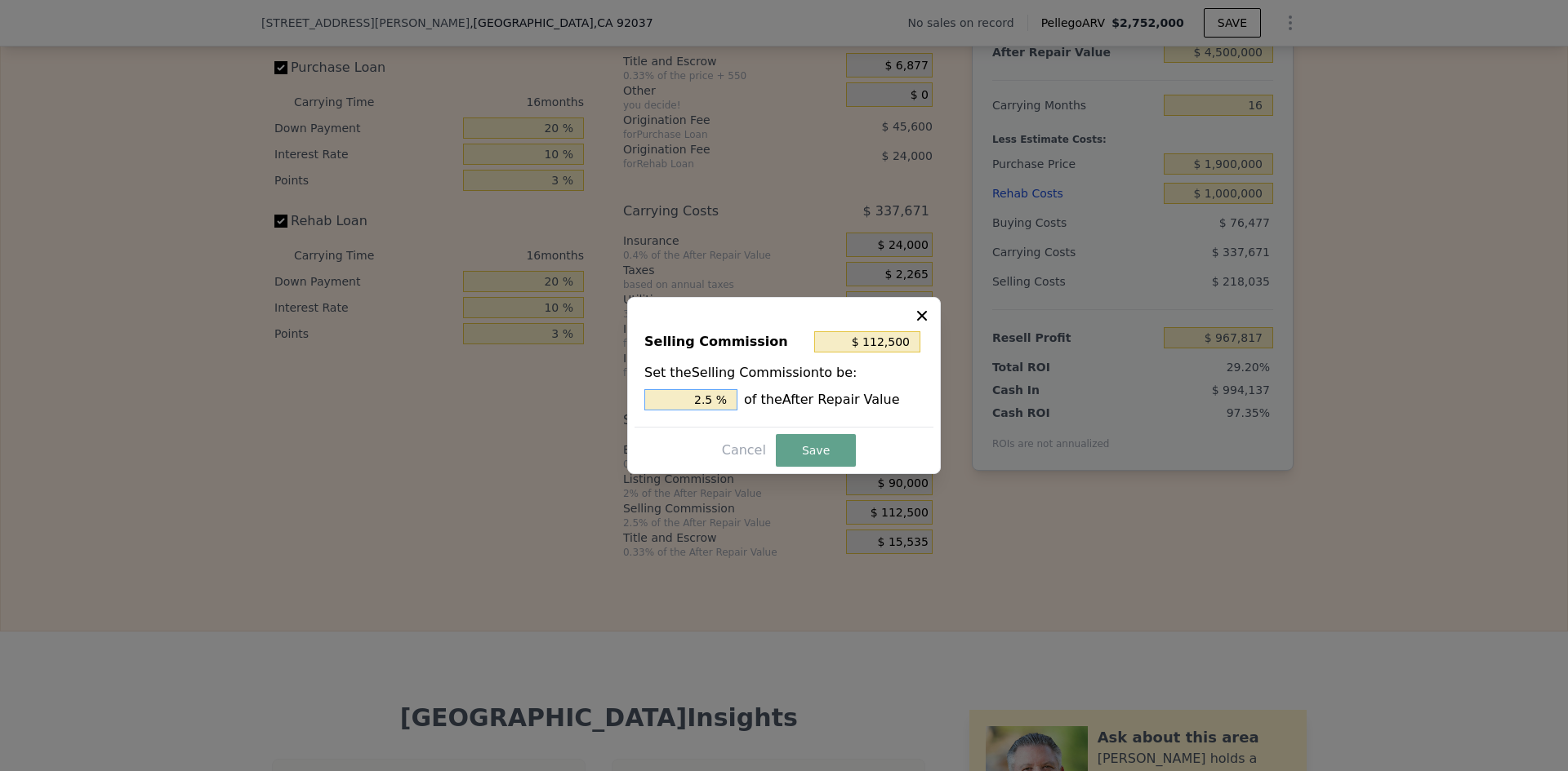
click at [708, 398] on input "2.5 %" at bounding box center [691, 399] width 93 height 22
type input "$ 90,000"
type input "2 %"
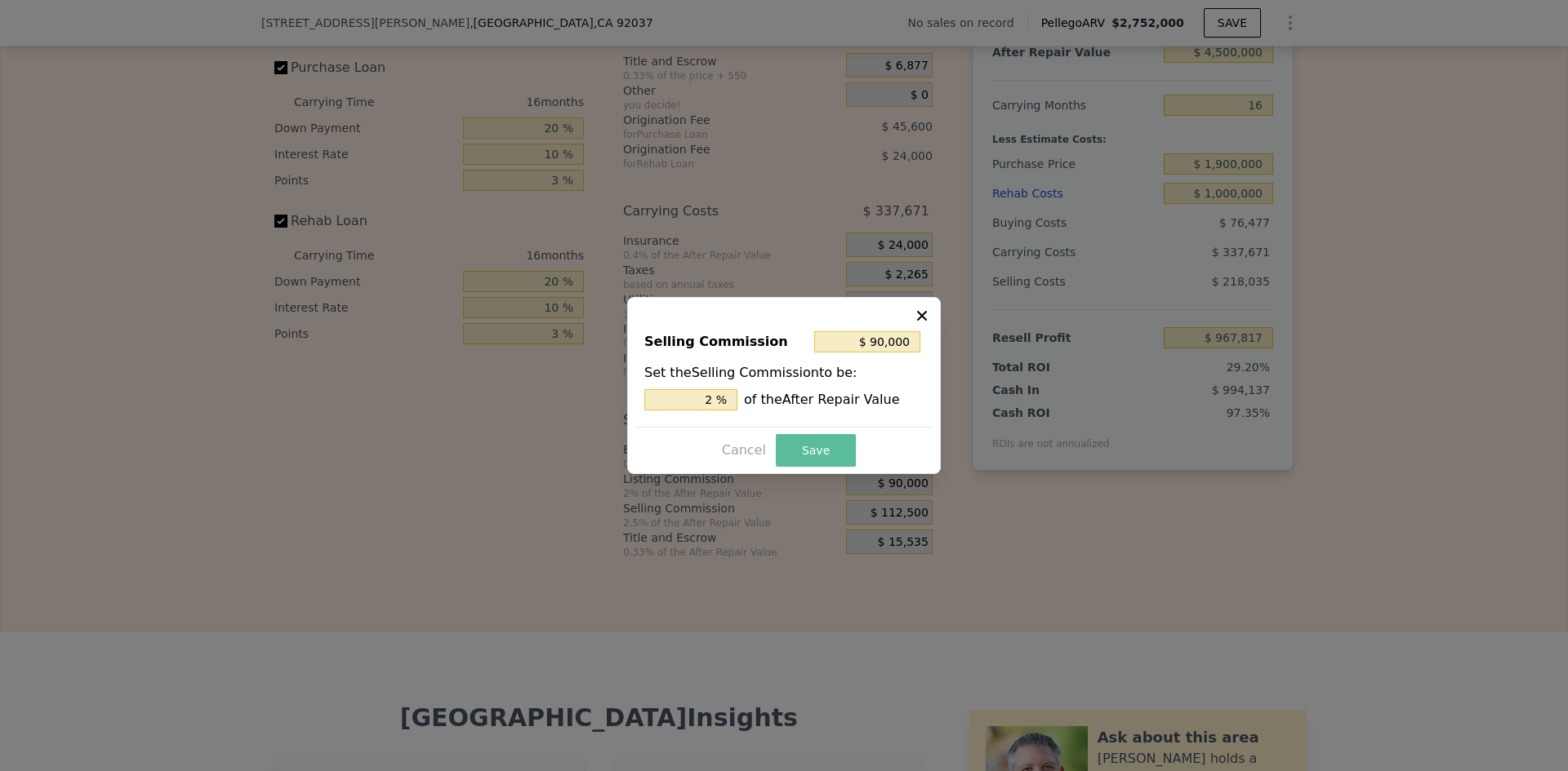
click at [805, 445] on button "Save" at bounding box center [815, 451] width 80 height 33
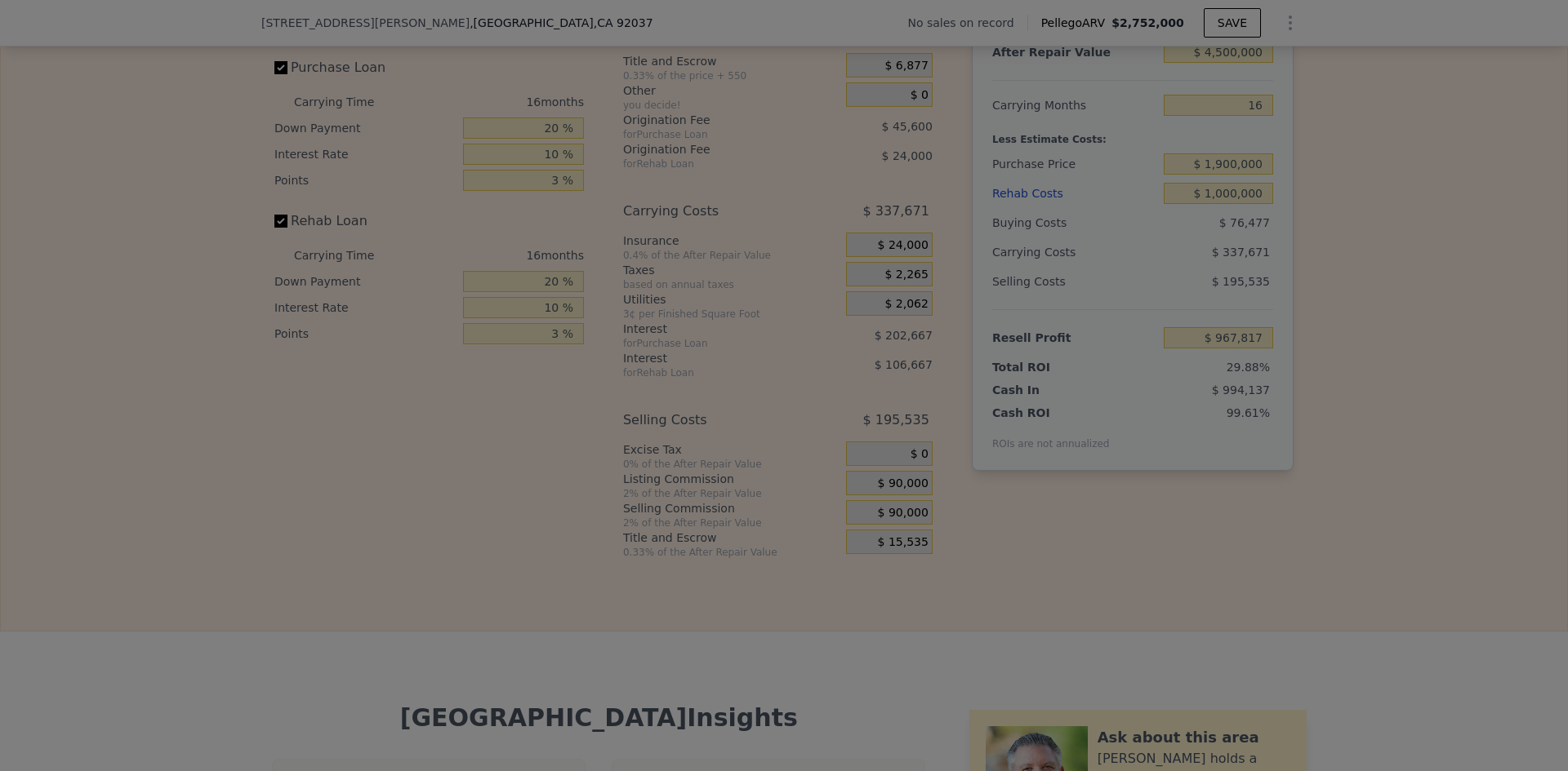
type input "$ 990,317"
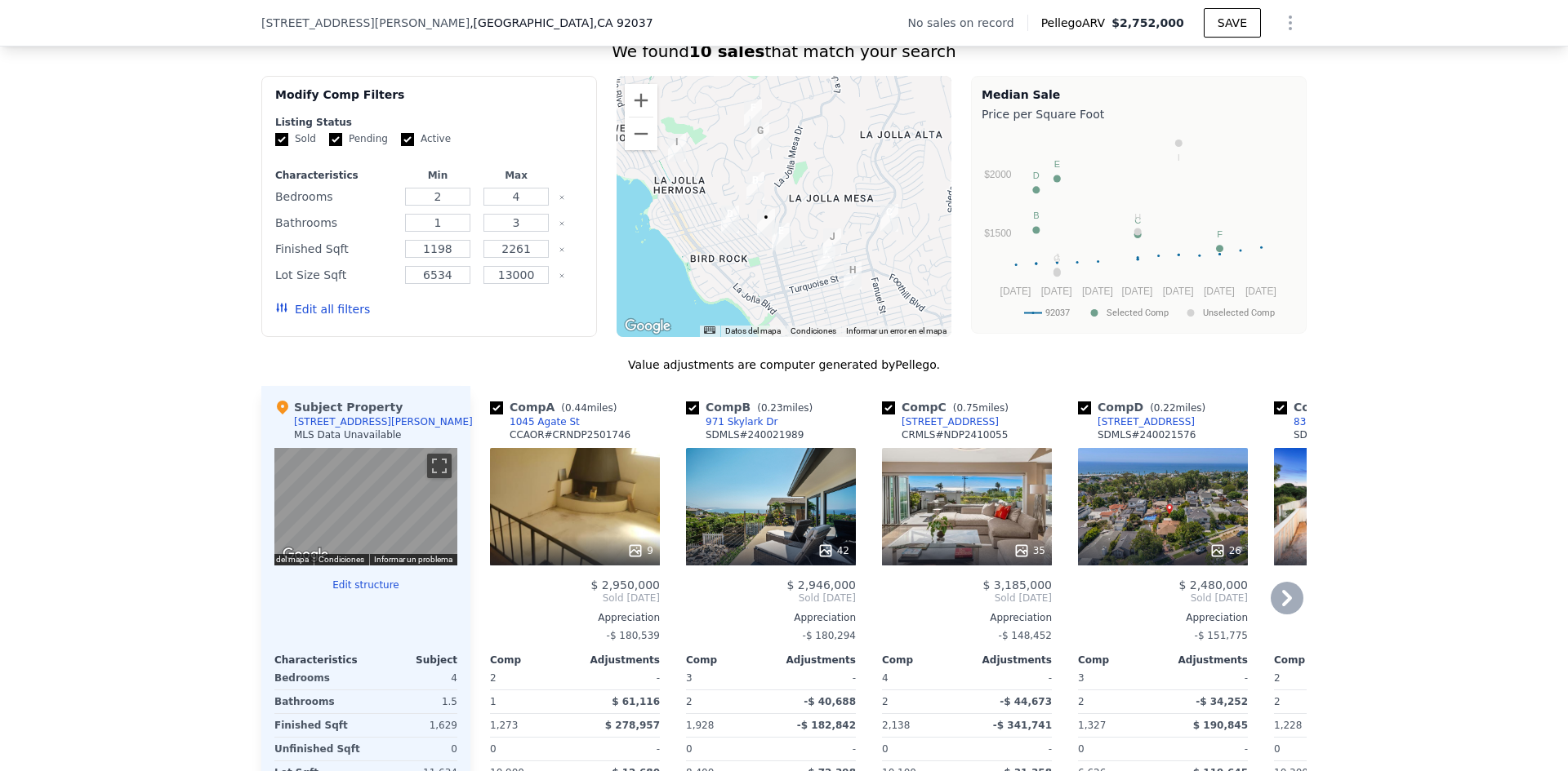
scroll to position [1414, 0]
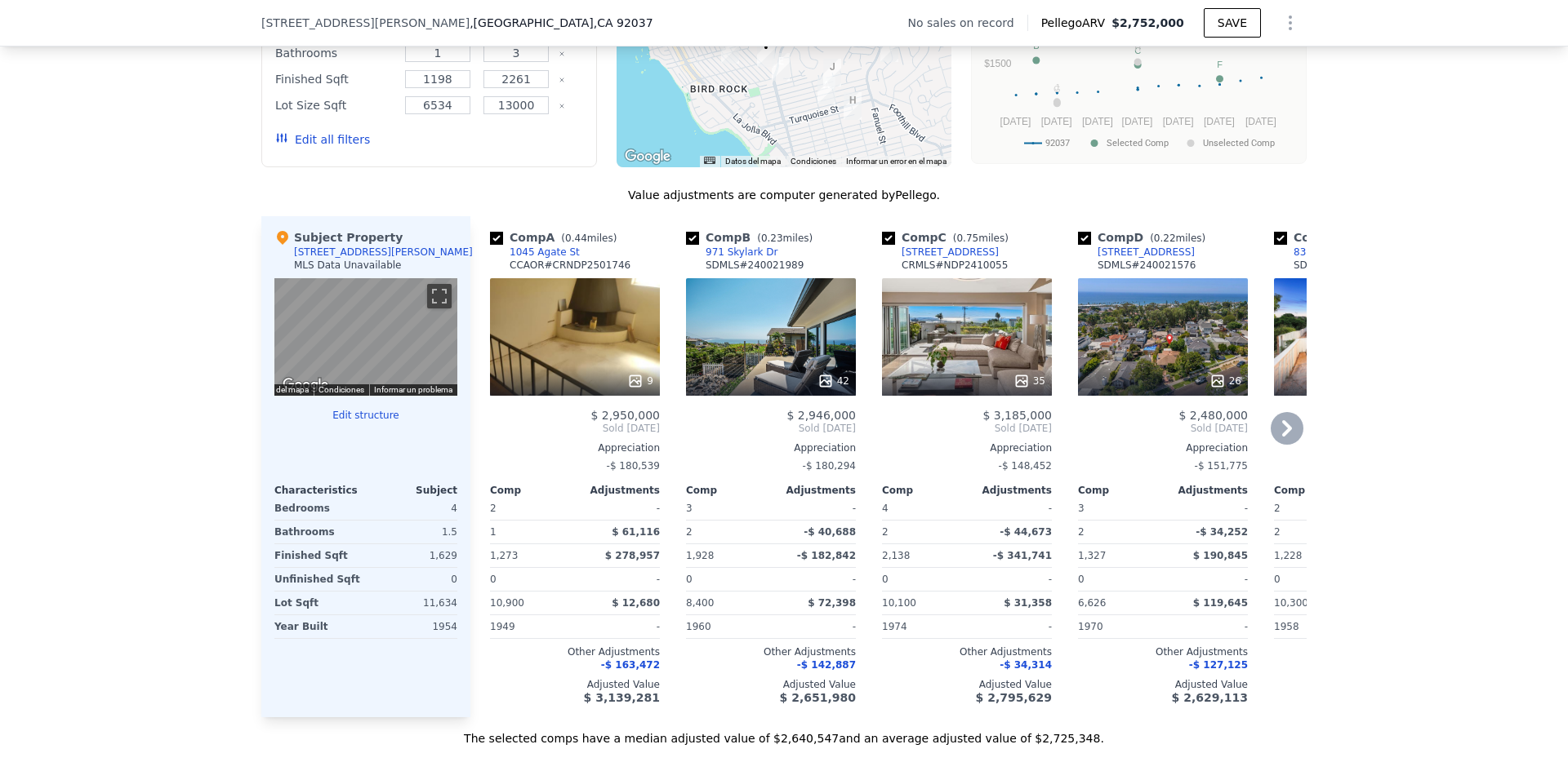
click at [1275, 444] on icon at bounding box center [1288, 429] width 33 height 33
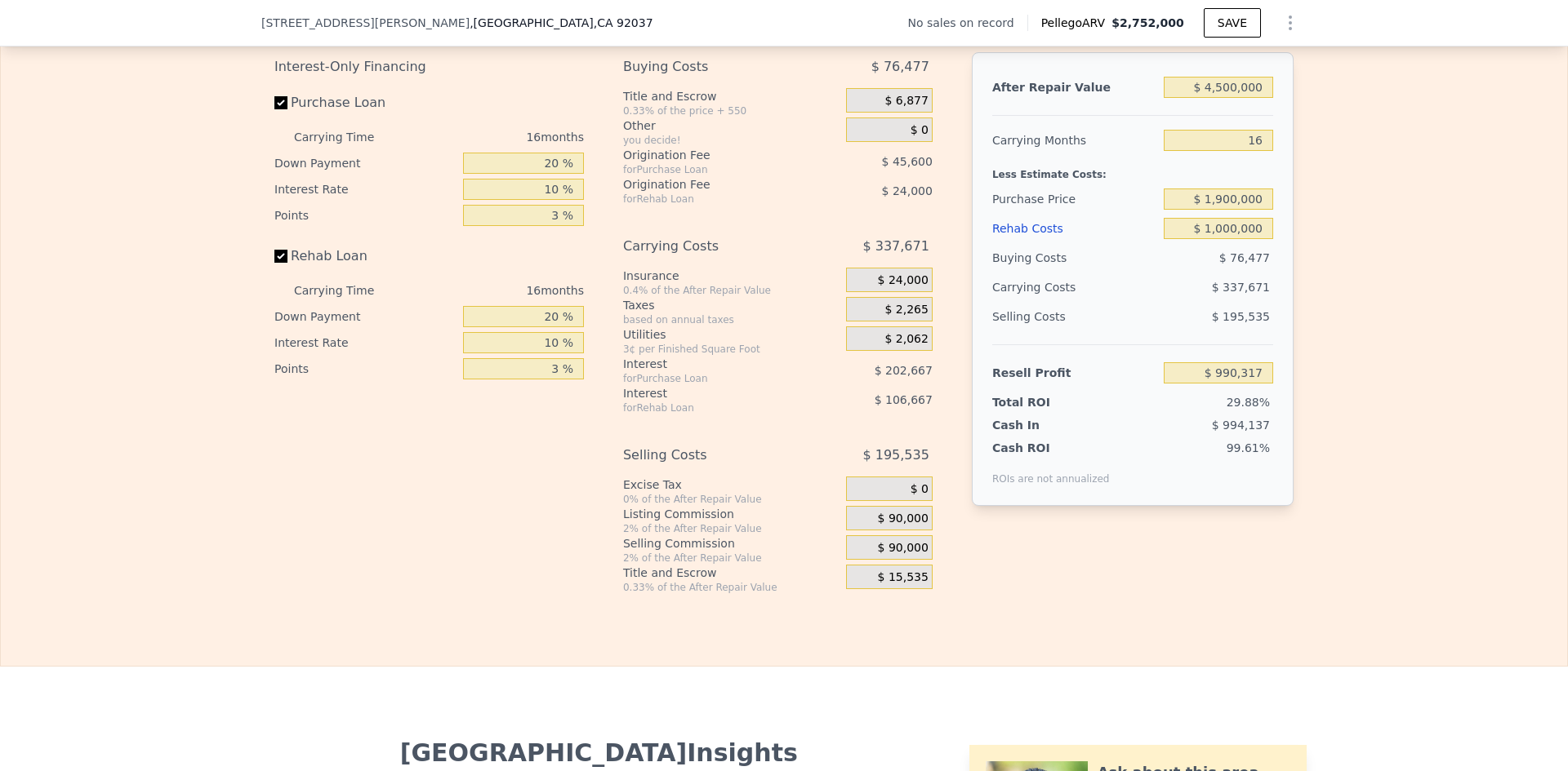
scroll to position [2285, 0]
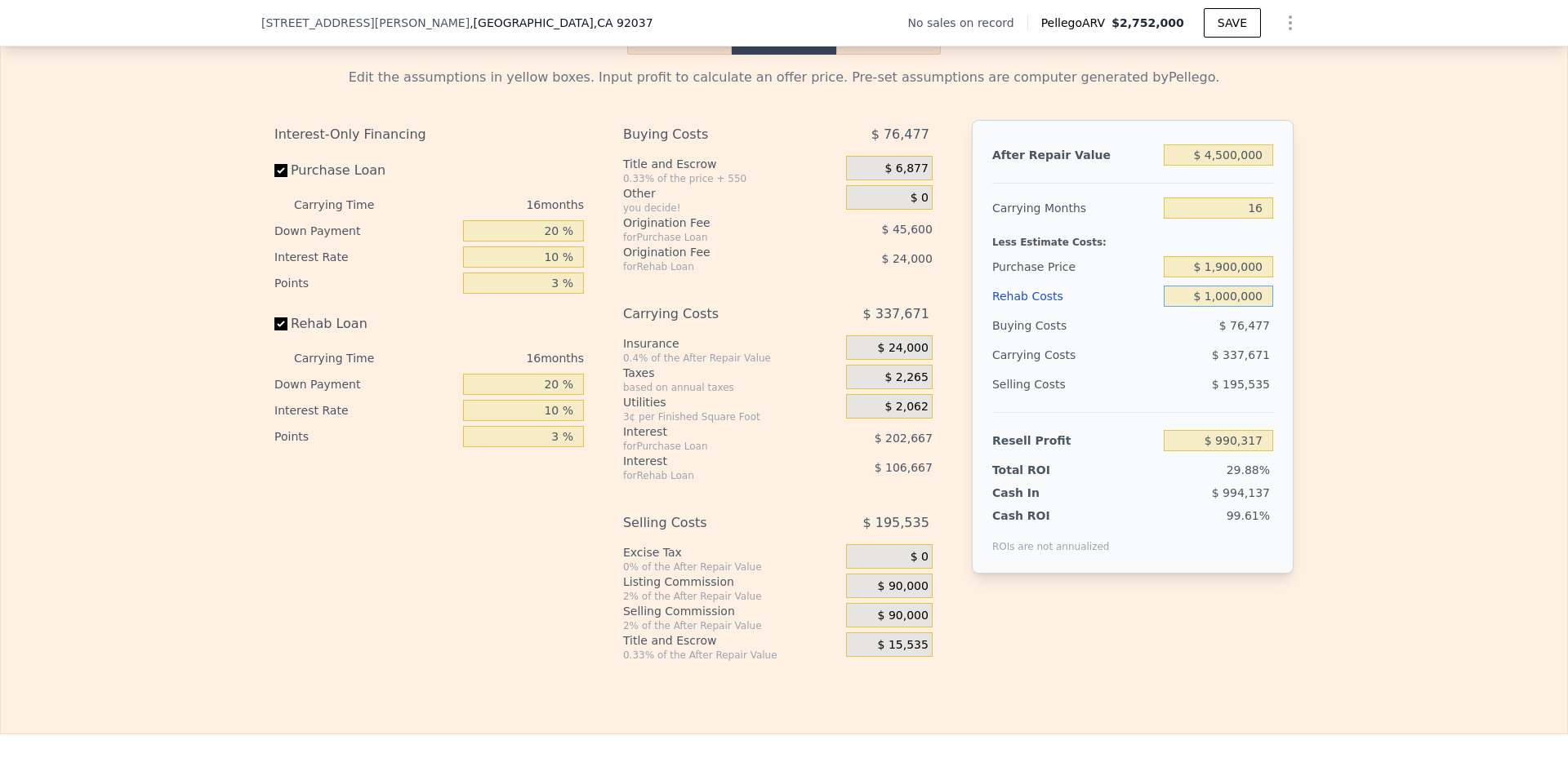
click at [1227, 307] on input "$ 1,000,000" at bounding box center [1219, 296] width 110 height 22
click at [1255, 307] on input "$ 1,000,000" at bounding box center [1219, 296] width 110 height 22
type input "$ 100,000"
type input "$ 2,007,917"
type input "$ 10,000"
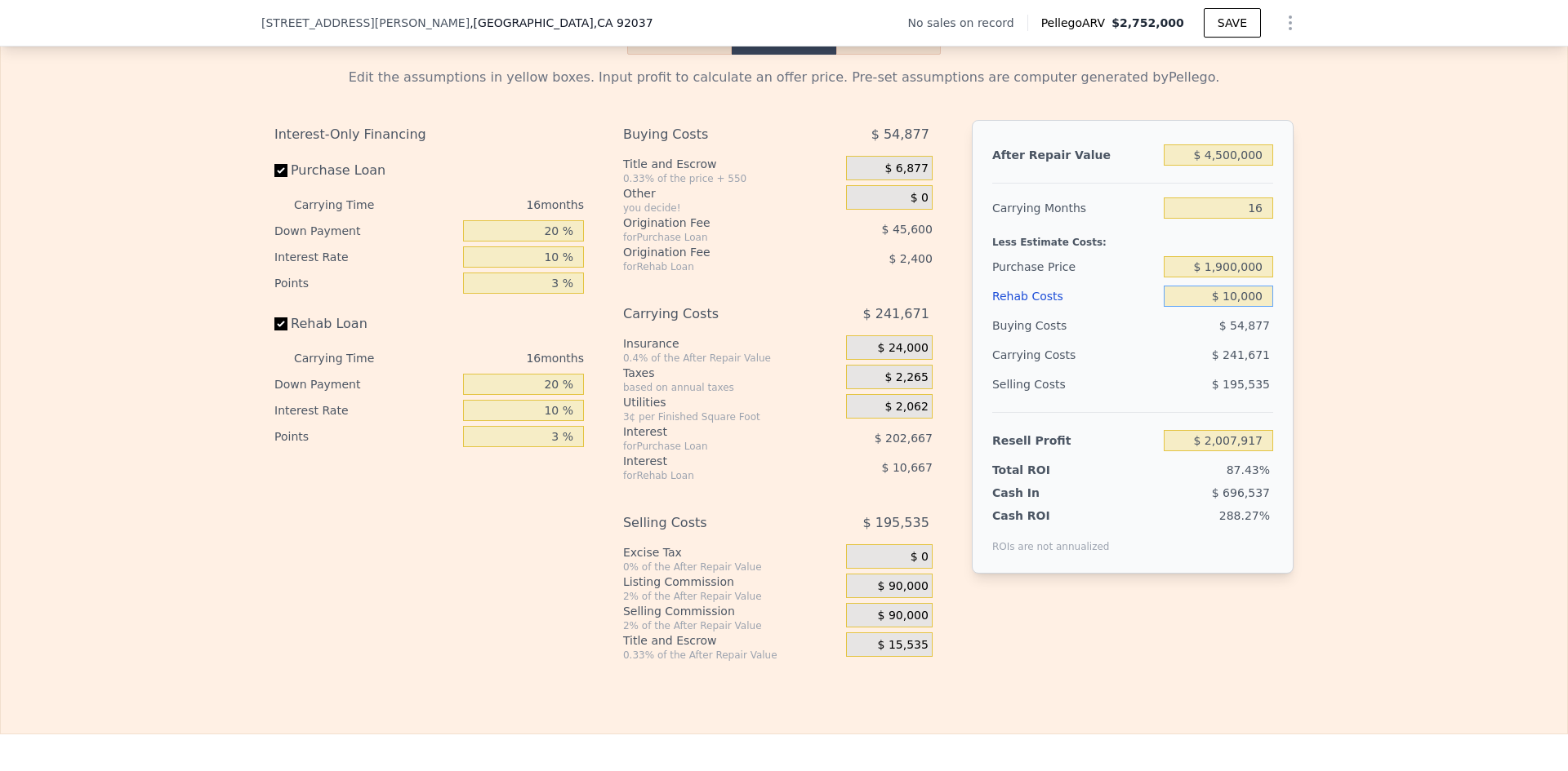
type input "$ 2,109,677"
type input "$ 1,000"
type input "$ 2,119,853"
type input "$ 100"
type input "$ 2,120,871"
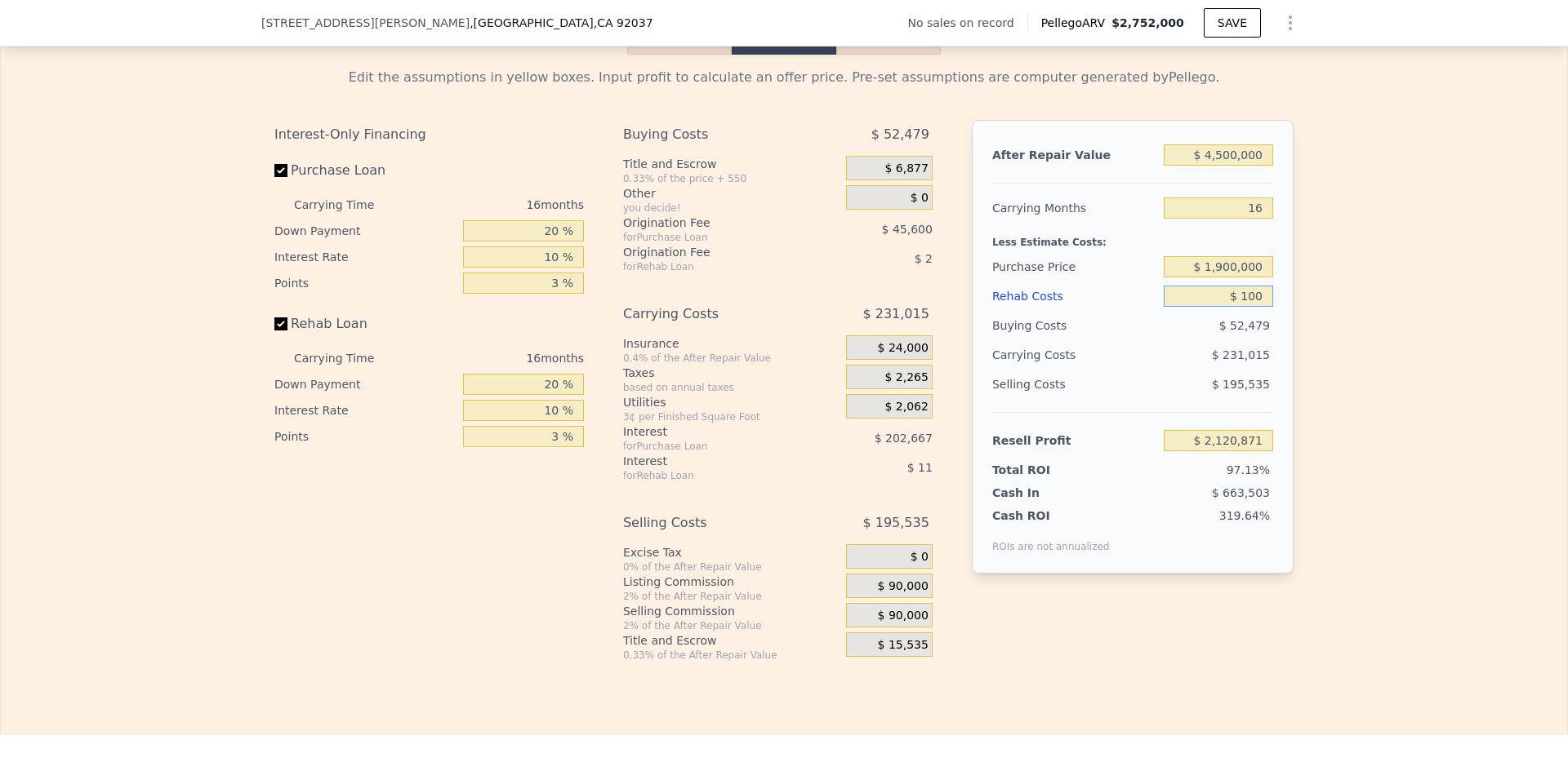
type input "$ 10"
type input "$ 2,120,979"
type input "$ 1"
type input "$ 2,120,988"
type input "$ 12"
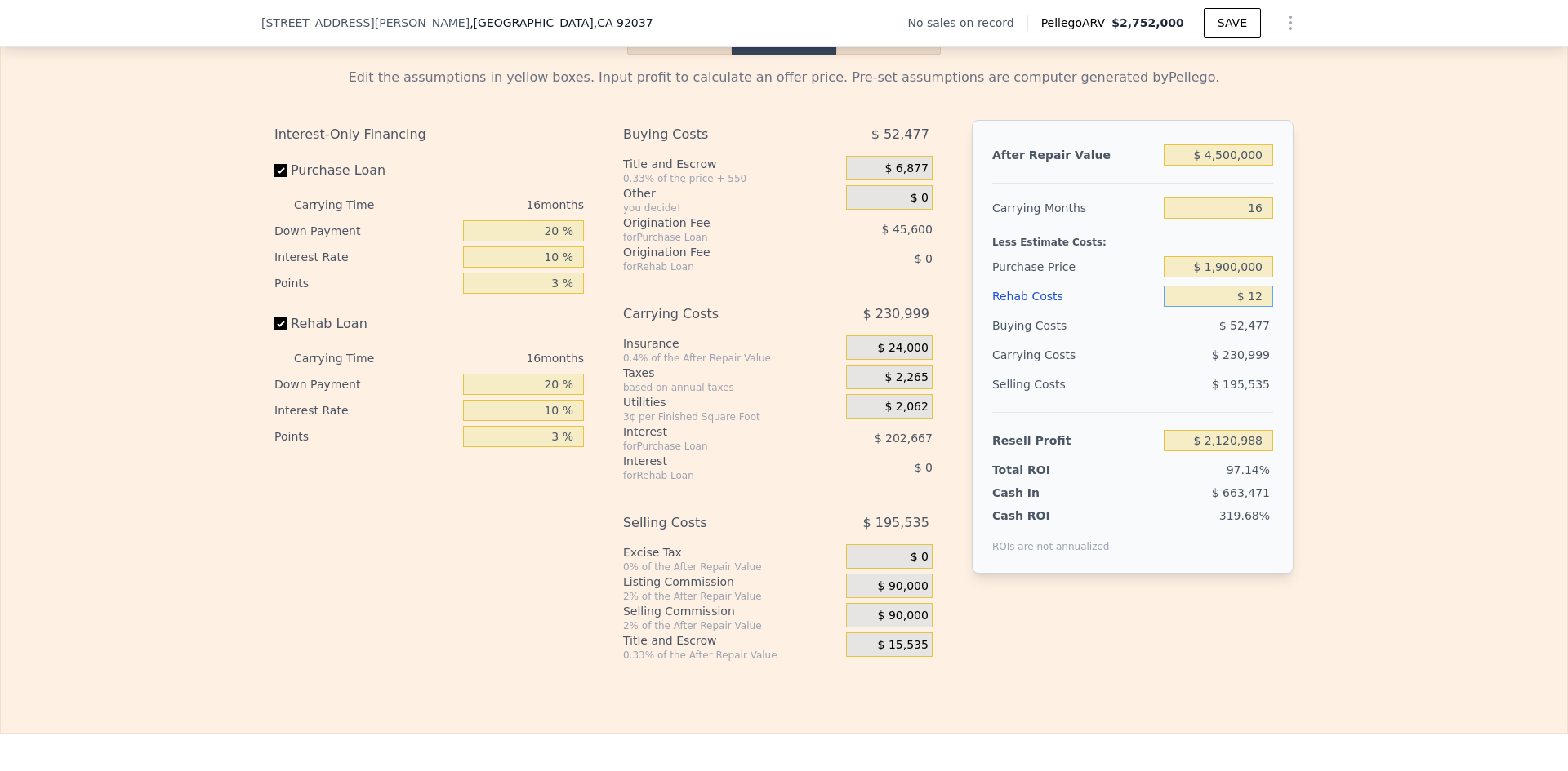
type input "$ 2,120,977"
type input "$ 120"
type input "$ 2,120,850"
type input "$ 1,200"
type input "$ 2,119,632"
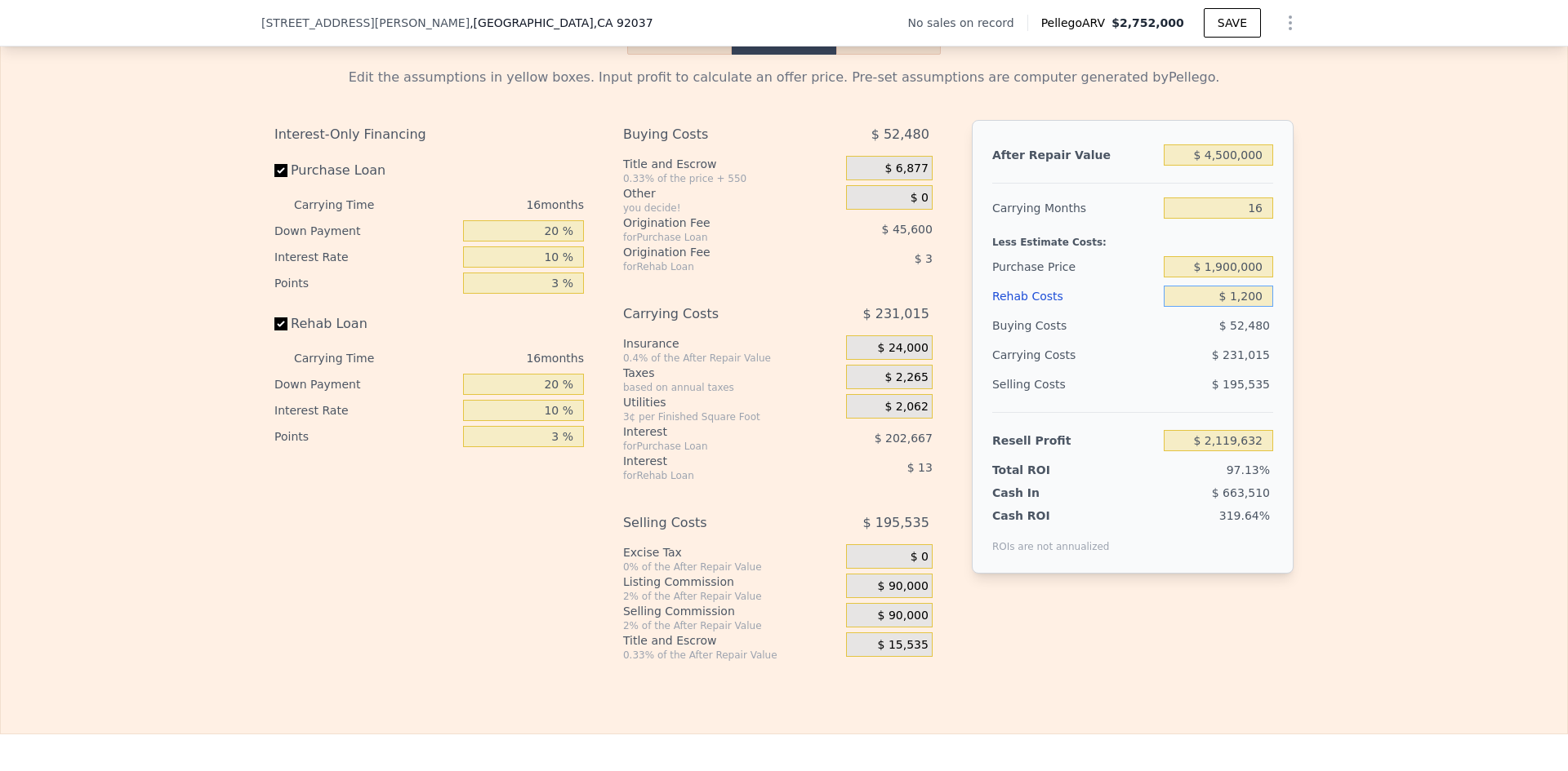
type input "$ 12,000"
type input "$ 2,107,421"
type input "$ 120,000"
type input "$ 1,985,309"
type input "$ 1,200,000"
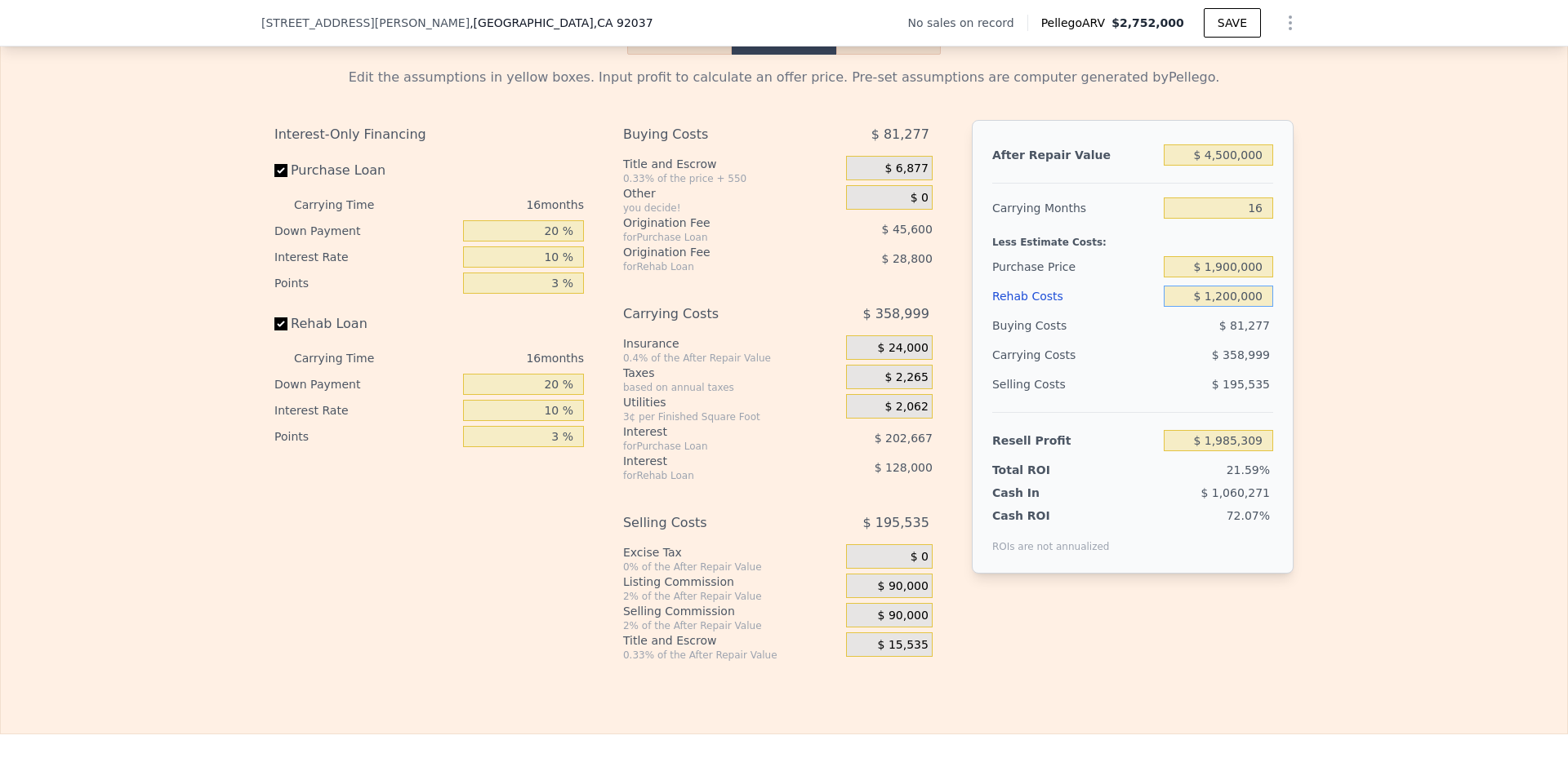
type input "$ 764,189"
type input "$ 12,000,000"
type input "-$ 11,447,011"
type input "$ 1,200,000"
type input "$ 764,189"
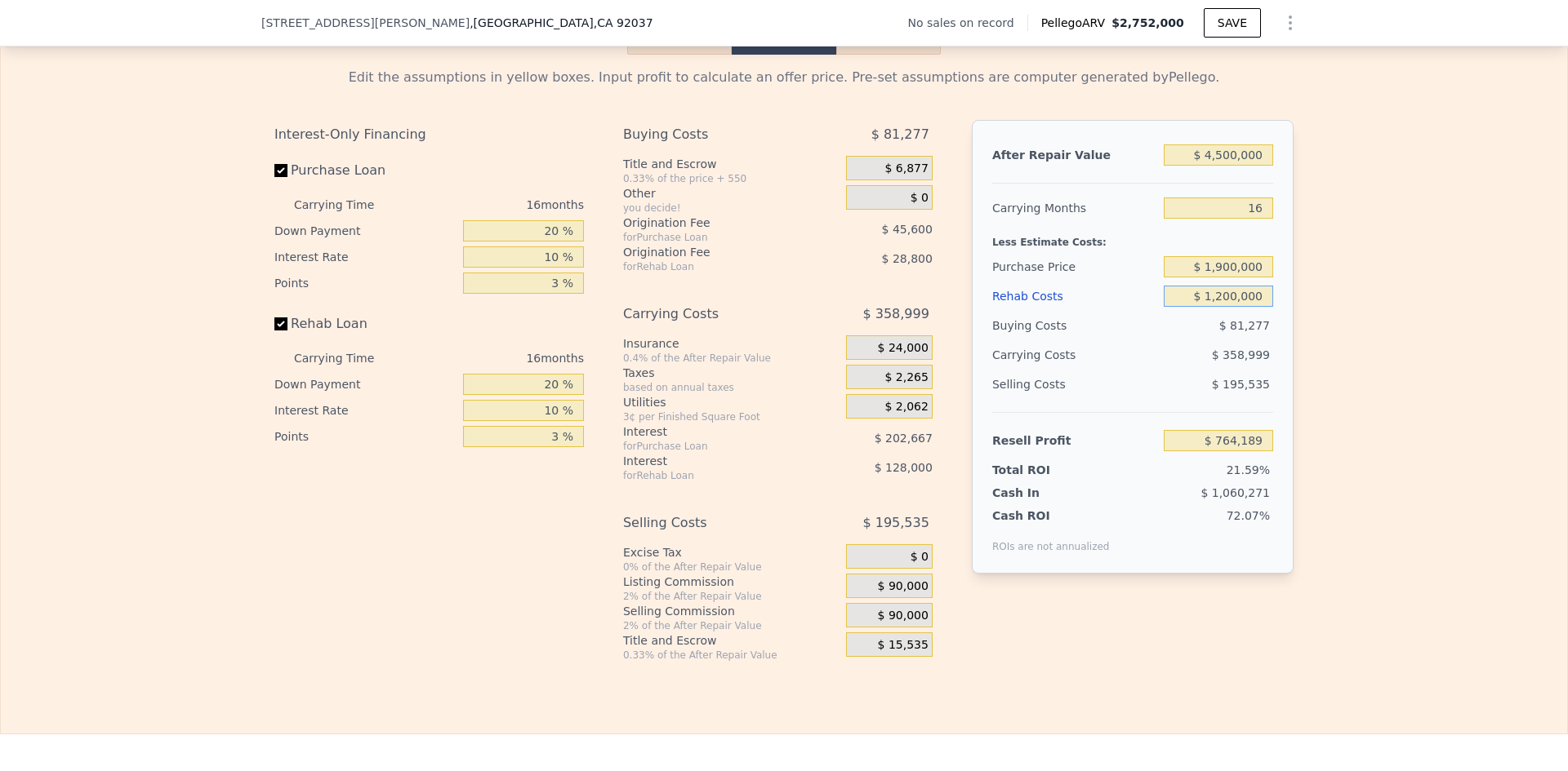
type input "$ 1,200,000"
type input "$ 2,752,000"
type input "8"
type input "$ 0"
type input "$ 29,997"
